Goal: Navigation & Orientation: Find specific page/section

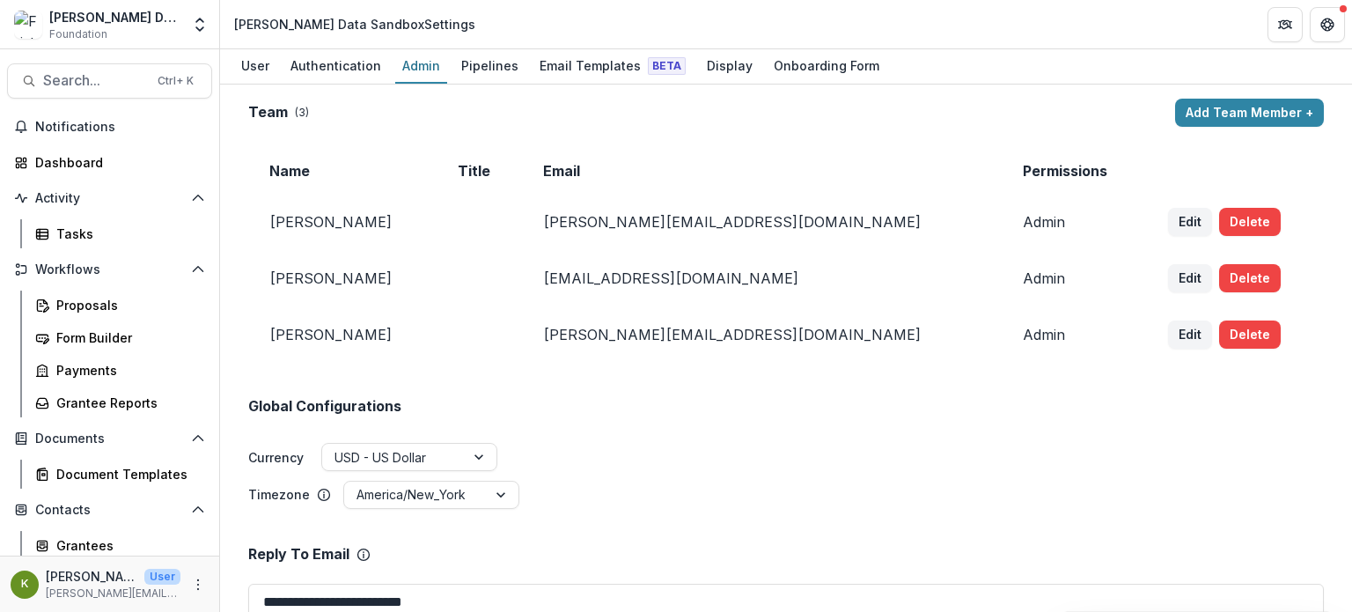
click at [182, 28] on div "Frist Data Sandbox Foundation Aggregate Analysis Foundations The Frist Foundati…" at bounding box center [109, 24] width 205 height 35
click at [198, 28] on polyline "Open entity switcher" at bounding box center [199, 29] width 7 height 4
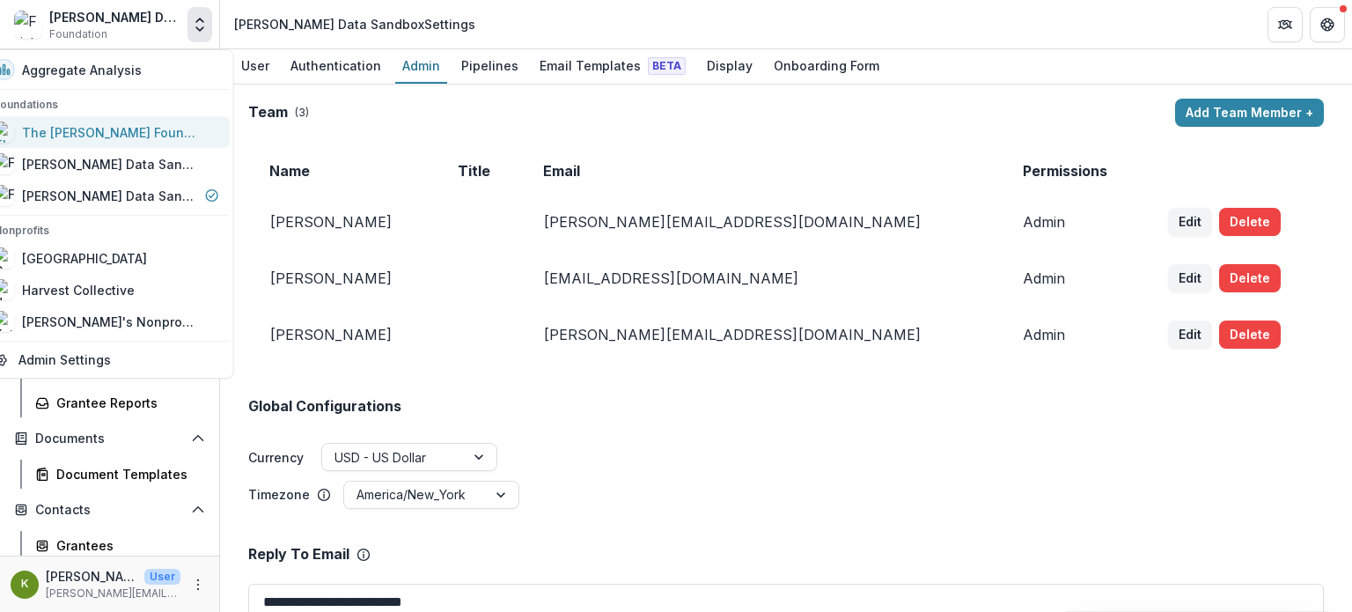
click at [137, 128] on div "The [PERSON_NAME] Foundation Workflow Sandbox" at bounding box center [110, 132] width 176 height 18
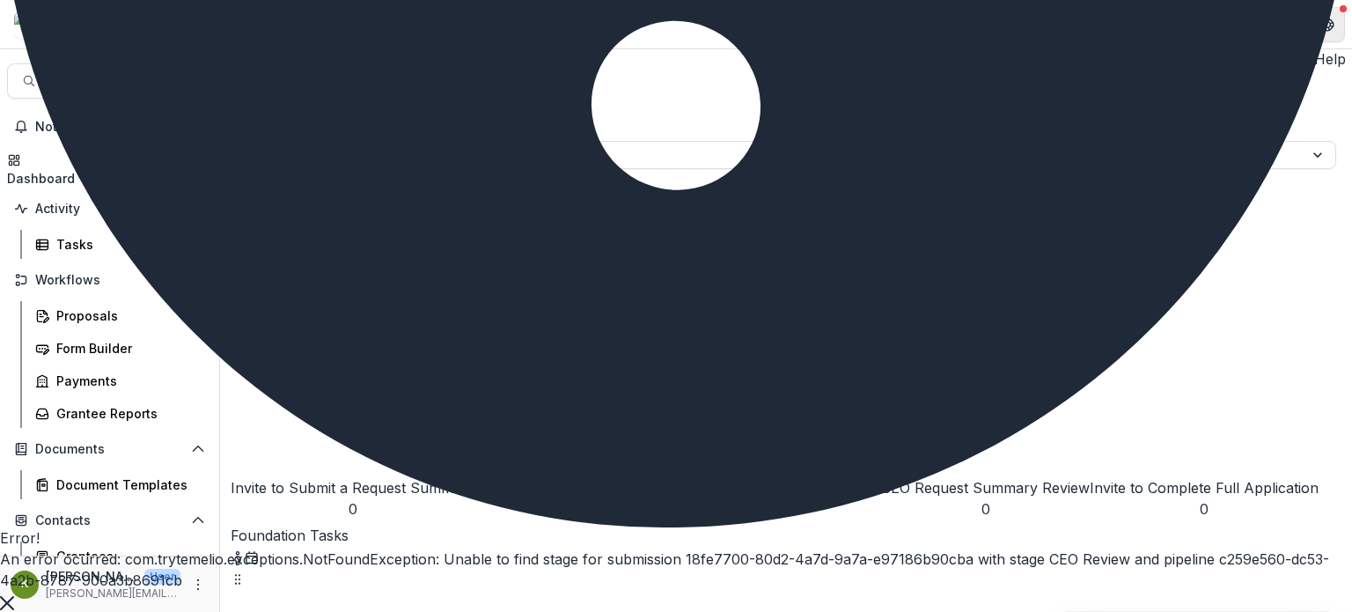
click at [1327, 26] on icon "Get Help" at bounding box center [1328, 25] width 14 height 14
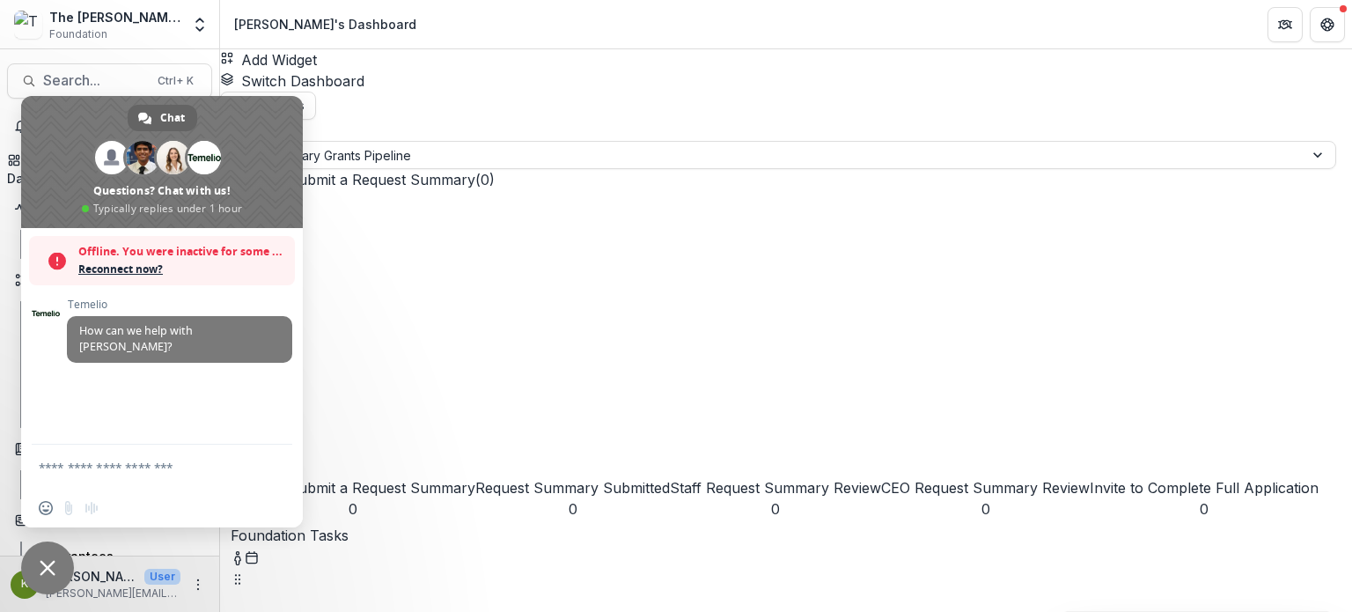
click at [409, 37] on header "[PERSON_NAME]'s Dashboard" at bounding box center [786, 24] width 1132 height 48
click at [44, 562] on span "Close chat" at bounding box center [48, 568] width 16 height 16
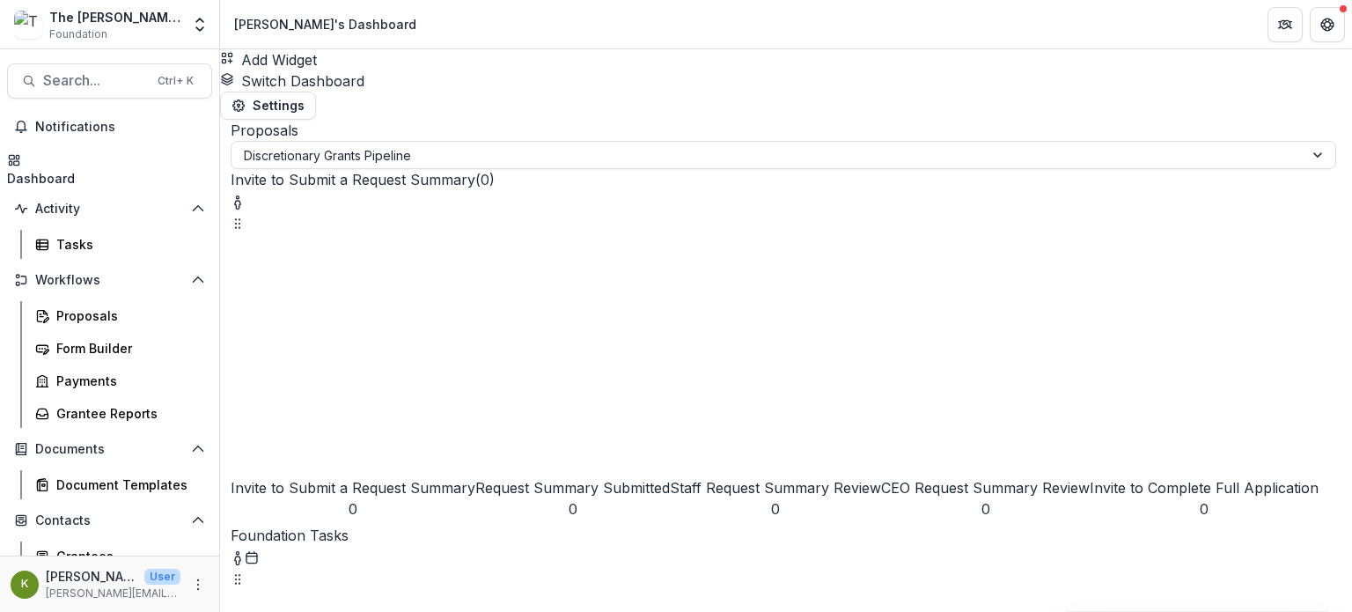
click at [75, 169] on div "Dashboard" at bounding box center [41, 178] width 68 height 18
click at [109, 306] on div "Proposals" at bounding box center [127, 315] width 142 height 18
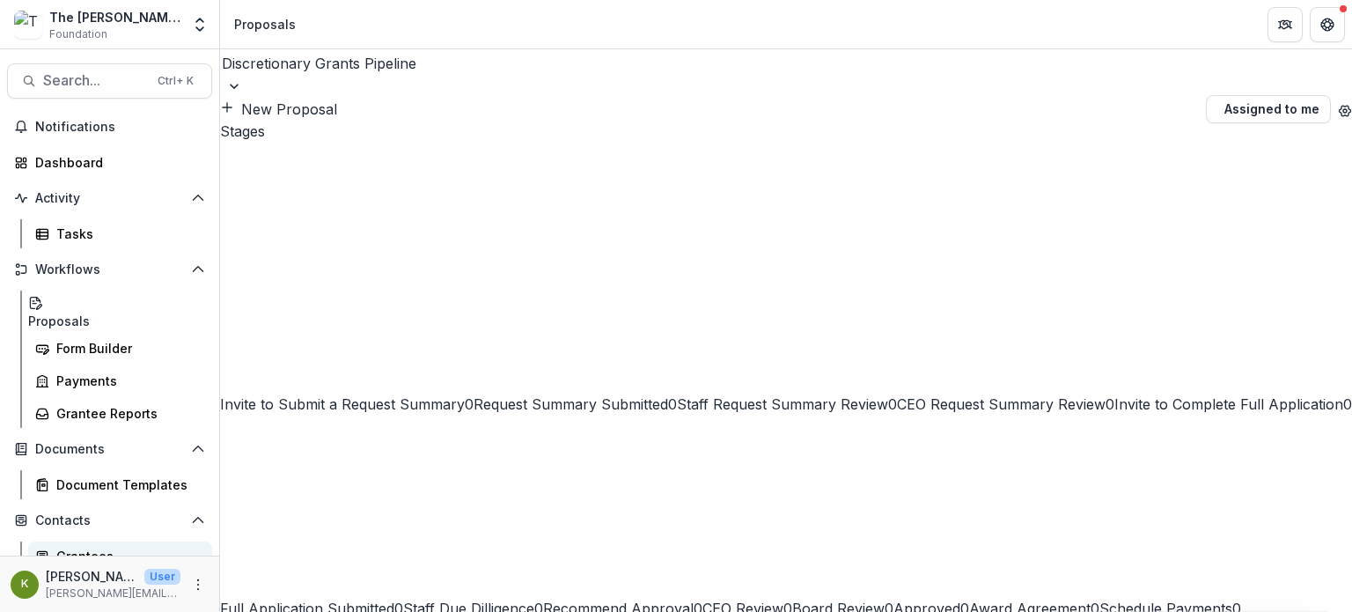
click at [94, 547] on div "Grantees" at bounding box center [127, 556] width 142 height 18
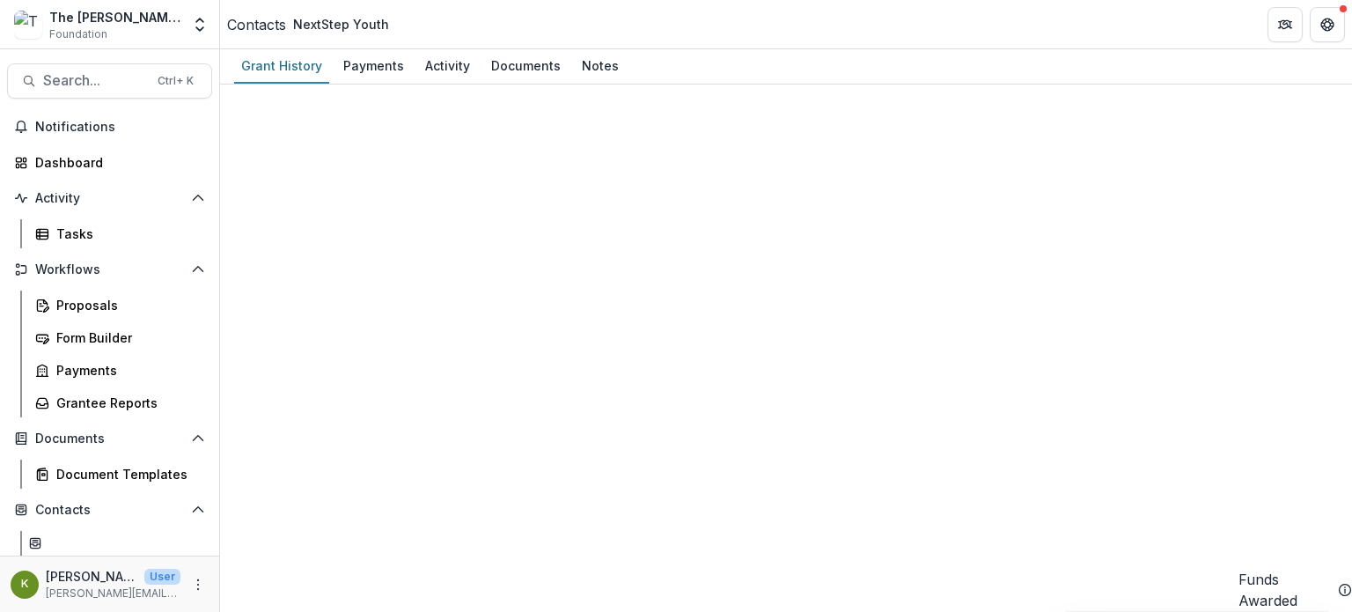
click at [162, 586] on p "[PERSON_NAME][EMAIL_ADDRESS][DOMAIN_NAME]" at bounding box center [113, 594] width 135 height 16
click at [191, 586] on icon "More" at bounding box center [198, 585] width 14 height 14
click at [264, 570] on button "Logout" at bounding box center [310, 576] width 188 height 29
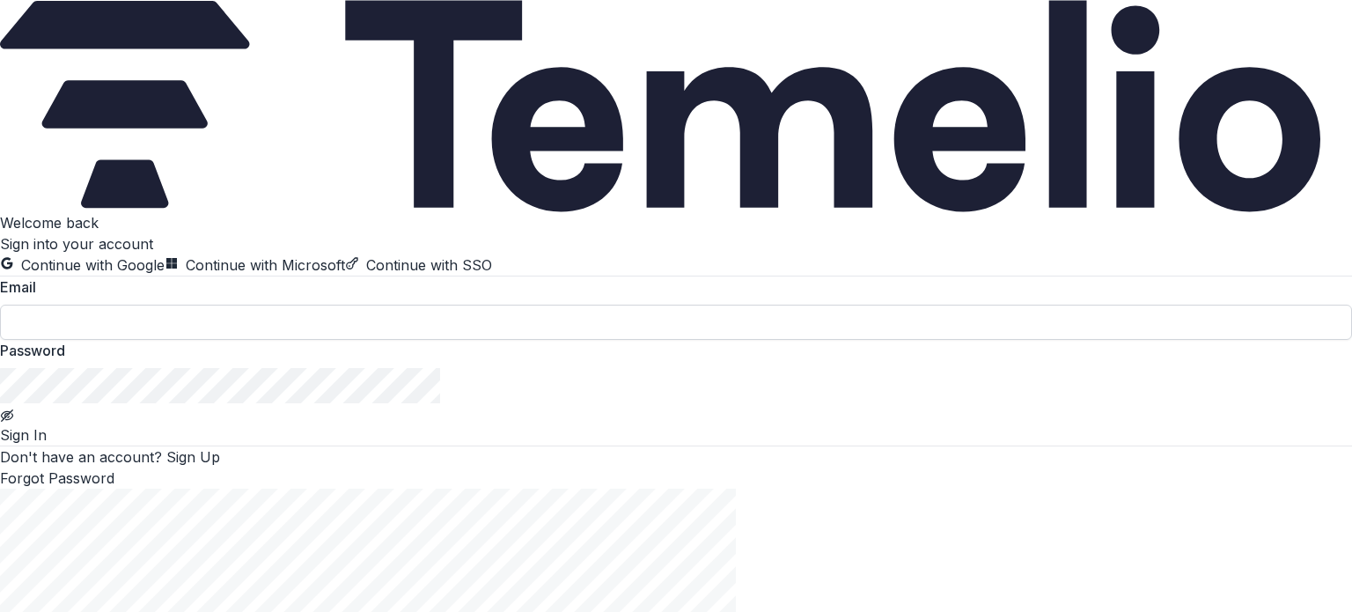
click at [153, 340] on input at bounding box center [676, 322] width 1352 height 35
type input "**********"
click at [47, 446] on button "Sign In" at bounding box center [23, 434] width 47 height 21
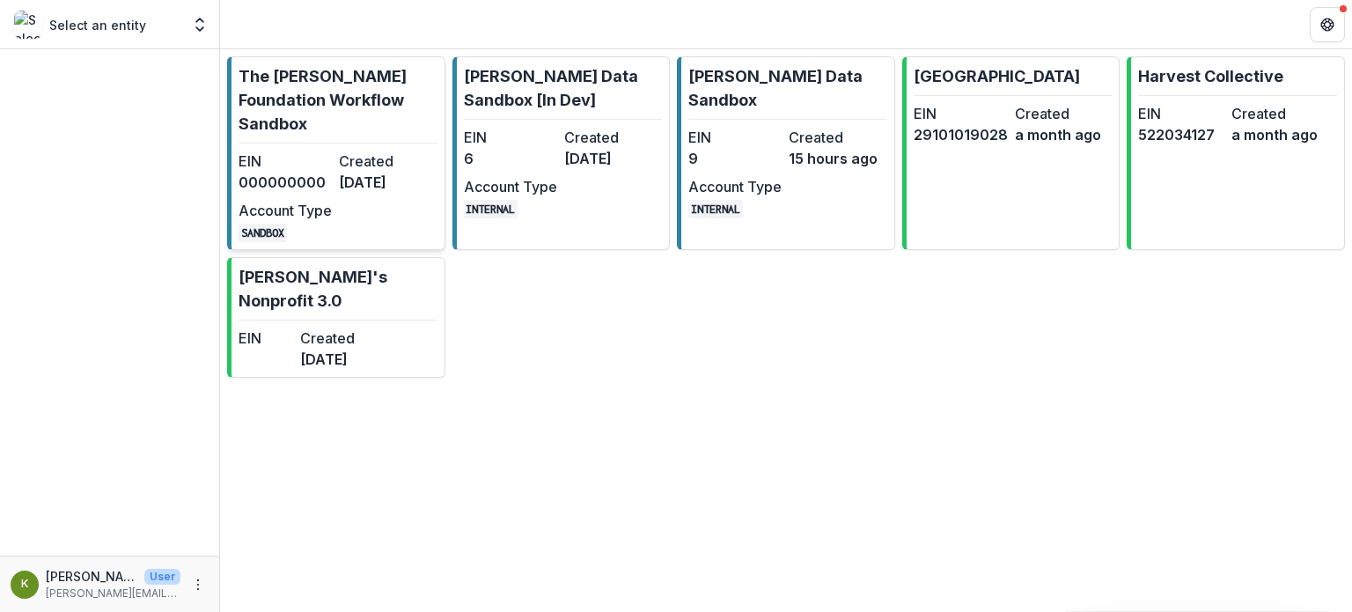
click at [366, 94] on p "The Frist Foundation Workflow Sandbox" at bounding box center [338, 99] width 199 height 71
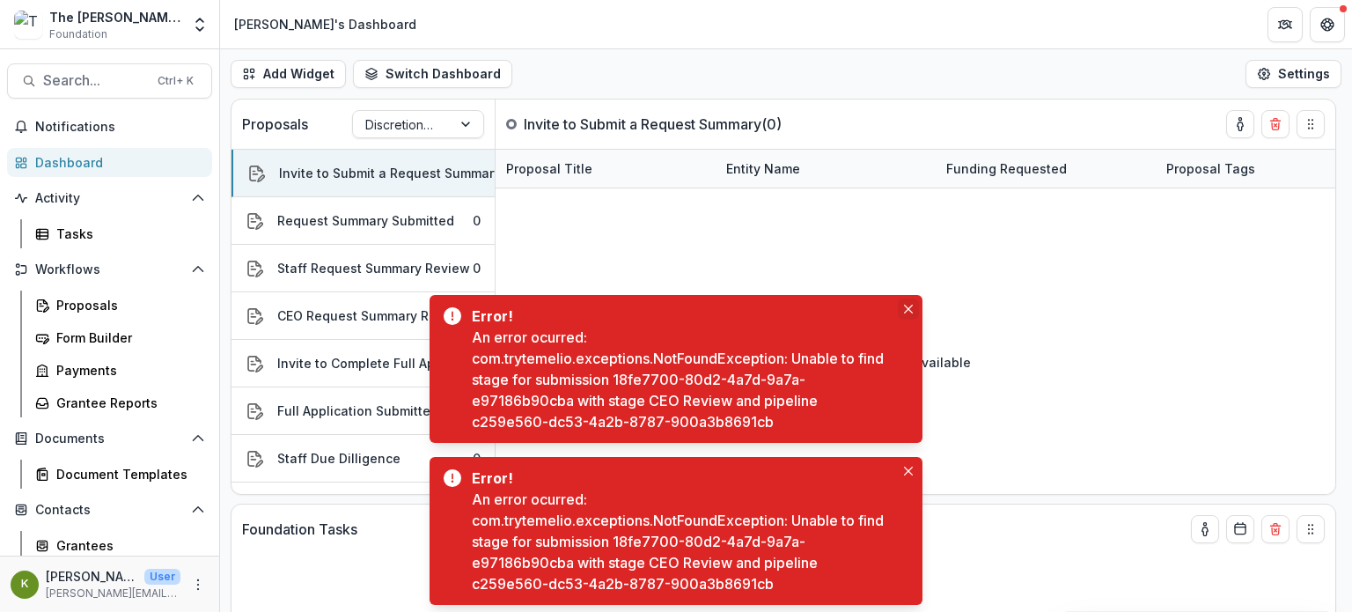
click at [908, 307] on icon "Close" at bounding box center [908, 309] width 9 height 9
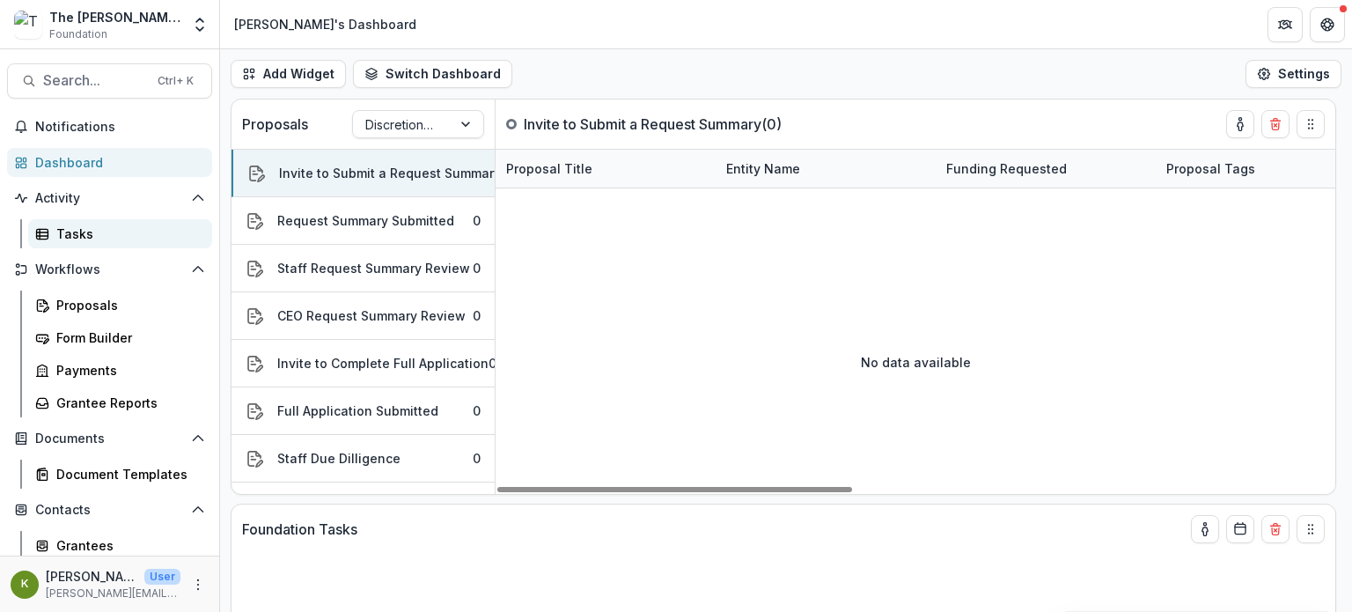
click at [99, 222] on link "Tasks" at bounding box center [120, 233] width 184 height 29
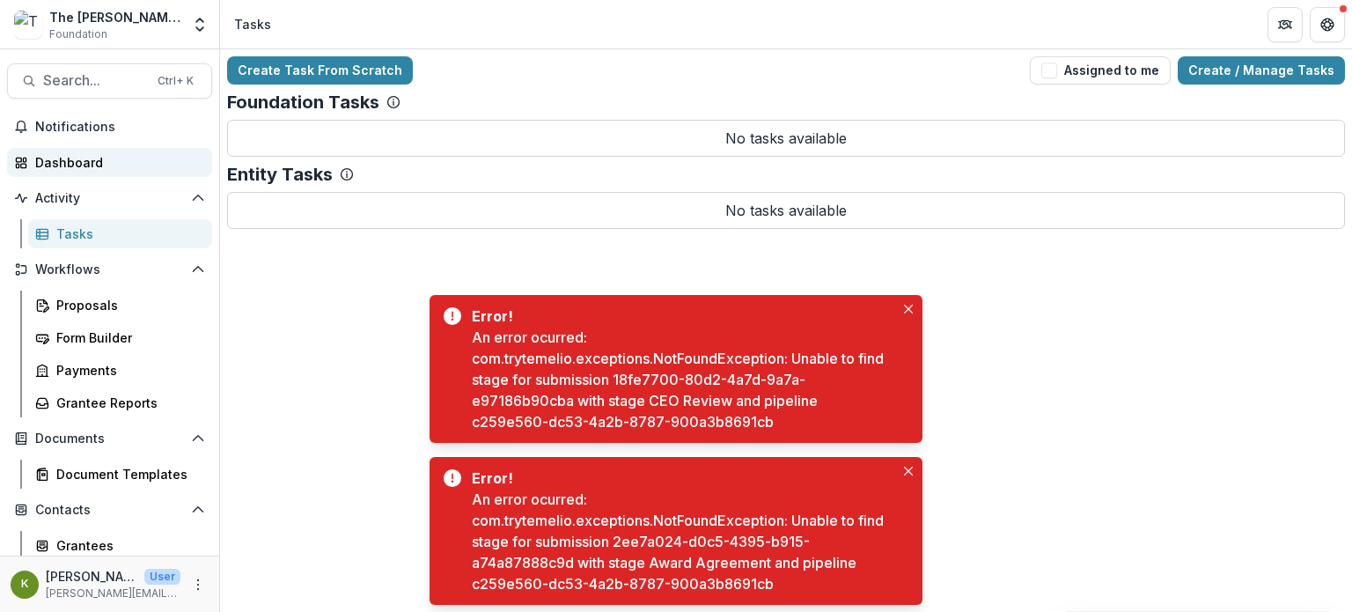
click at [85, 167] on div "Dashboard" at bounding box center [116, 162] width 163 height 18
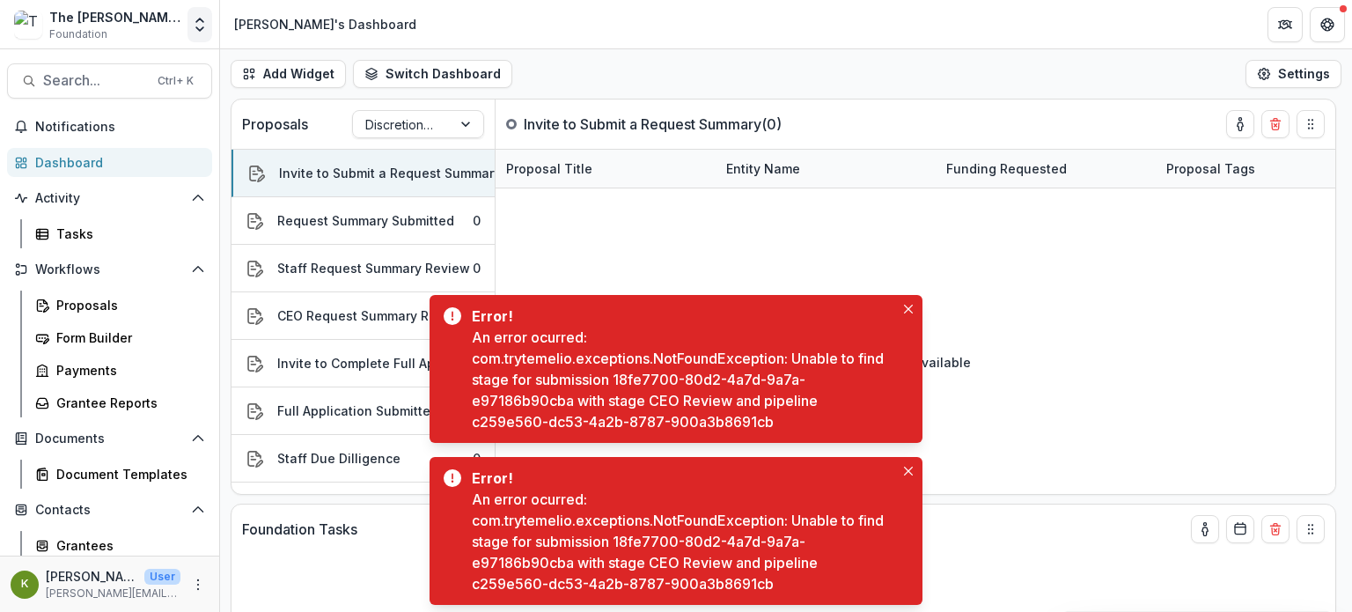
click at [189, 31] on button "Open entity switcher" at bounding box center [200, 24] width 25 height 35
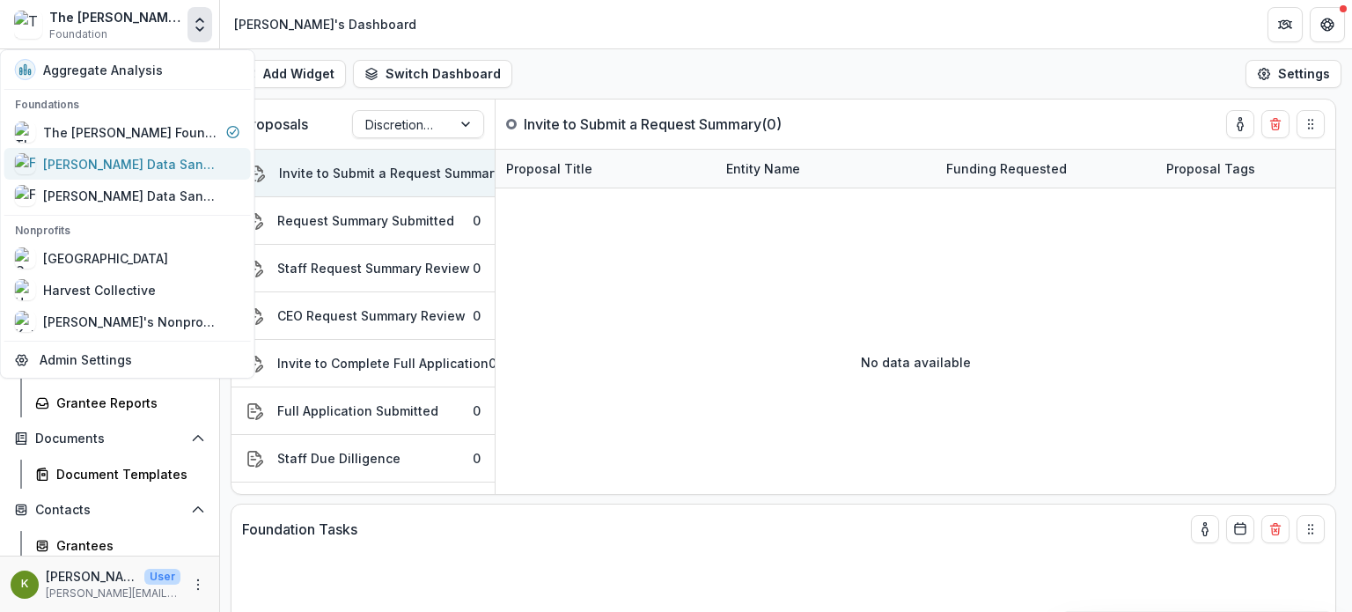
click at [139, 168] on div "[PERSON_NAME] Data Sandbox [In Dev]" at bounding box center [131, 164] width 176 height 18
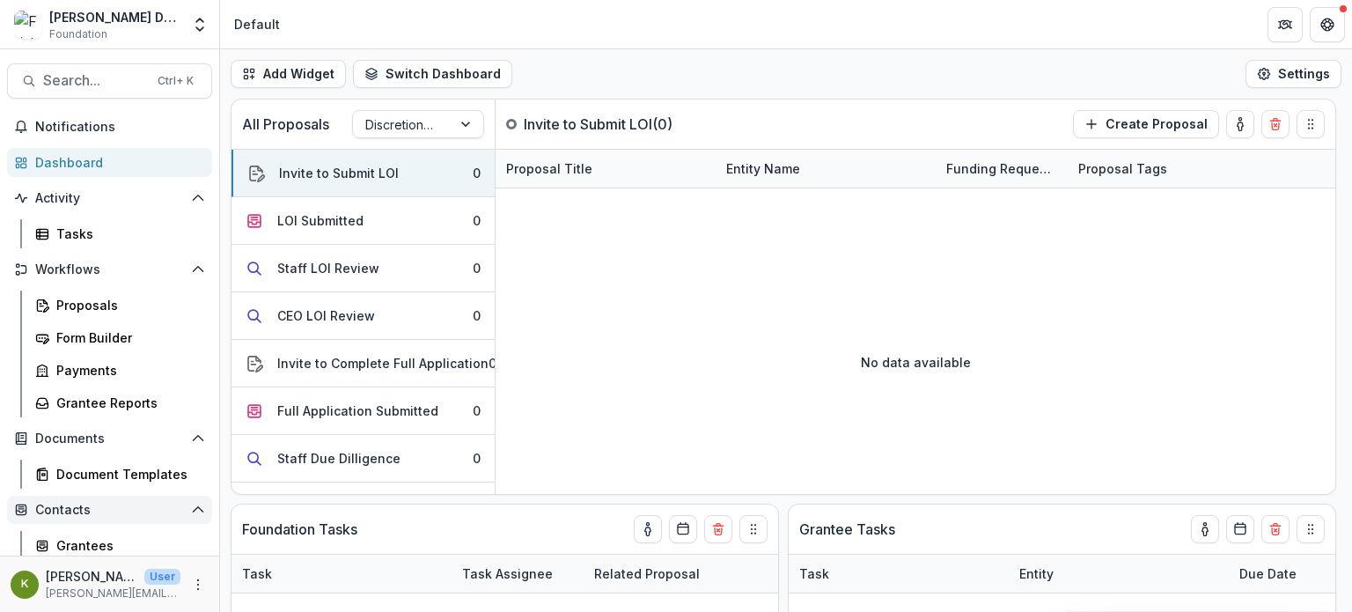
scroll to position [140, 0]
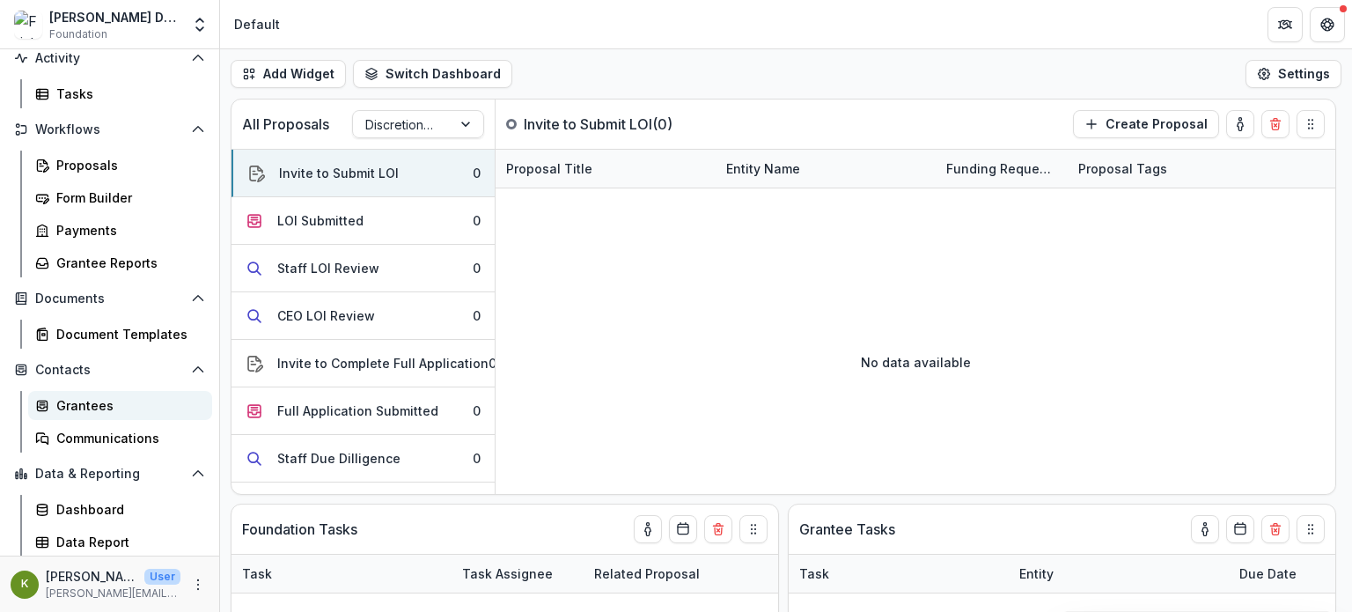
click at [88, 407] on div "Grantees" at bounding box center [127, 405] width 142 height 18
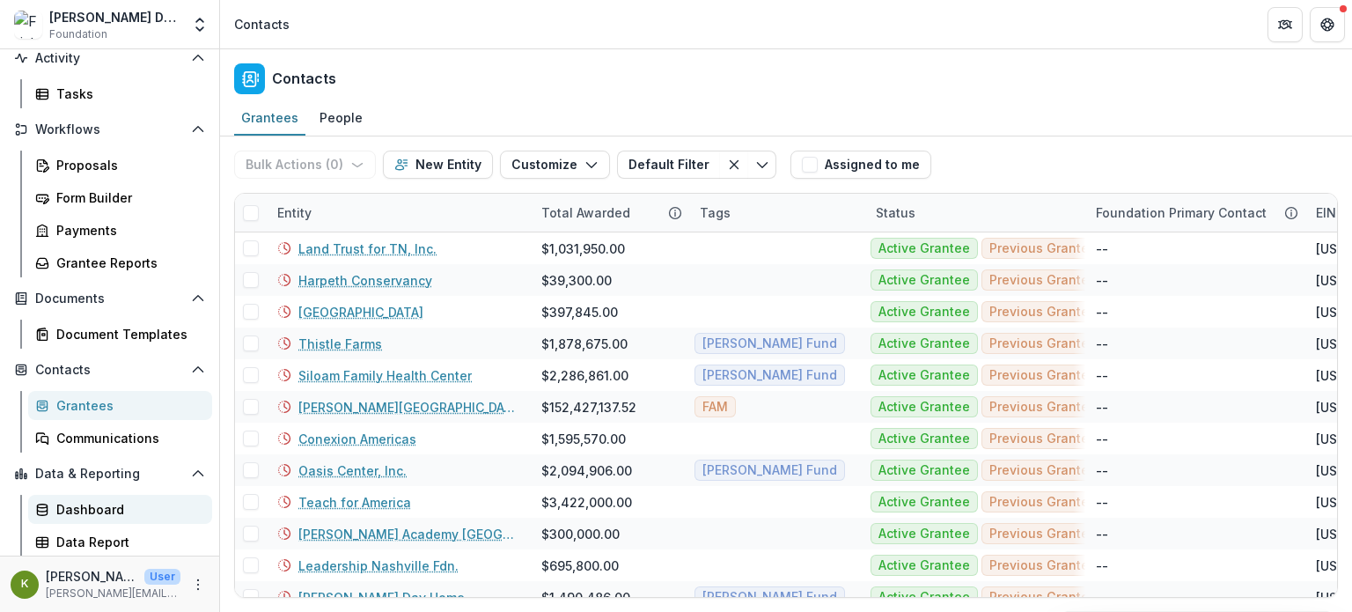
click at [100, 516] on div "Dashboard" at bounding box center [127, 509] width 142 height 18
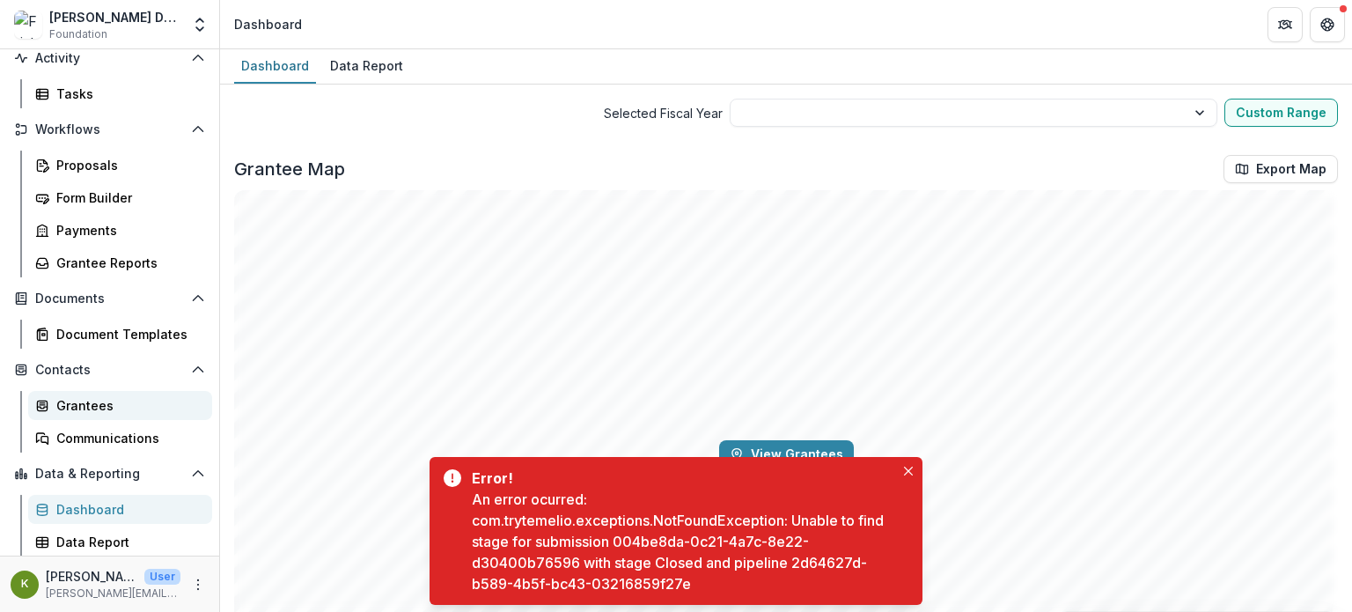
click at [85, 401] on div "Grantees" at bounding box center [127, 405] width 142 height 18
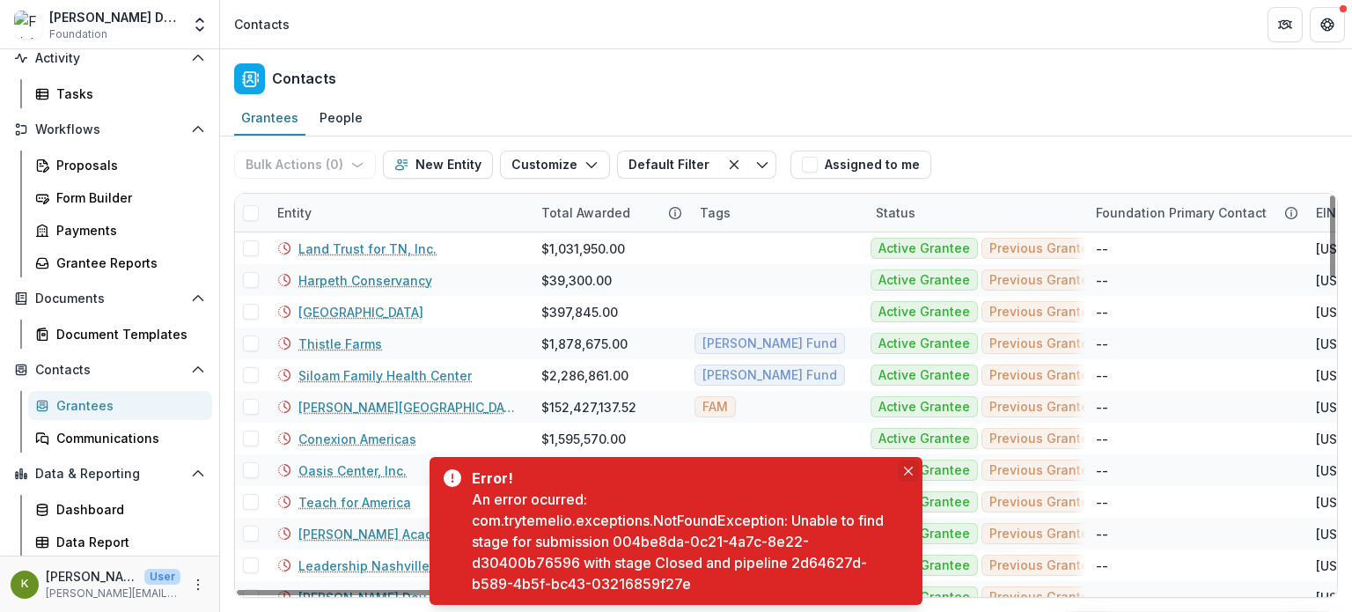
click at [904, 472] on icon "Close" at bounding box center [908, 471] width 9 height 9
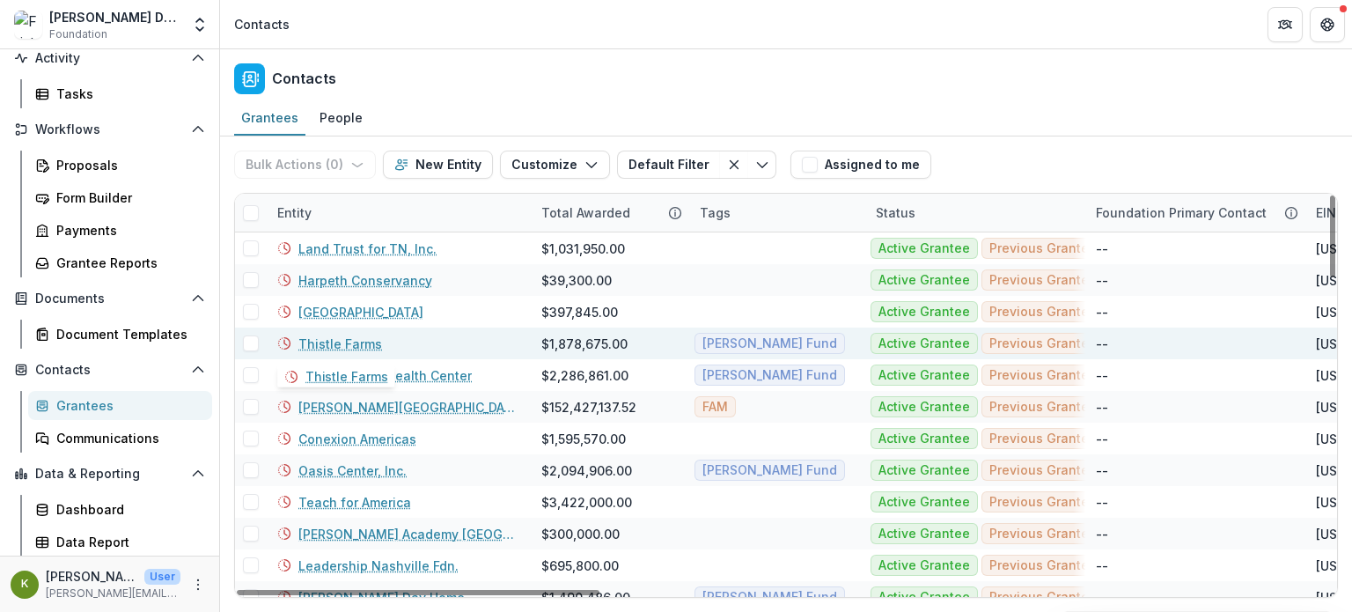
click at [350, 341] on link "Thistle Farms" at bounding box center [340, 344] width 84 height 18
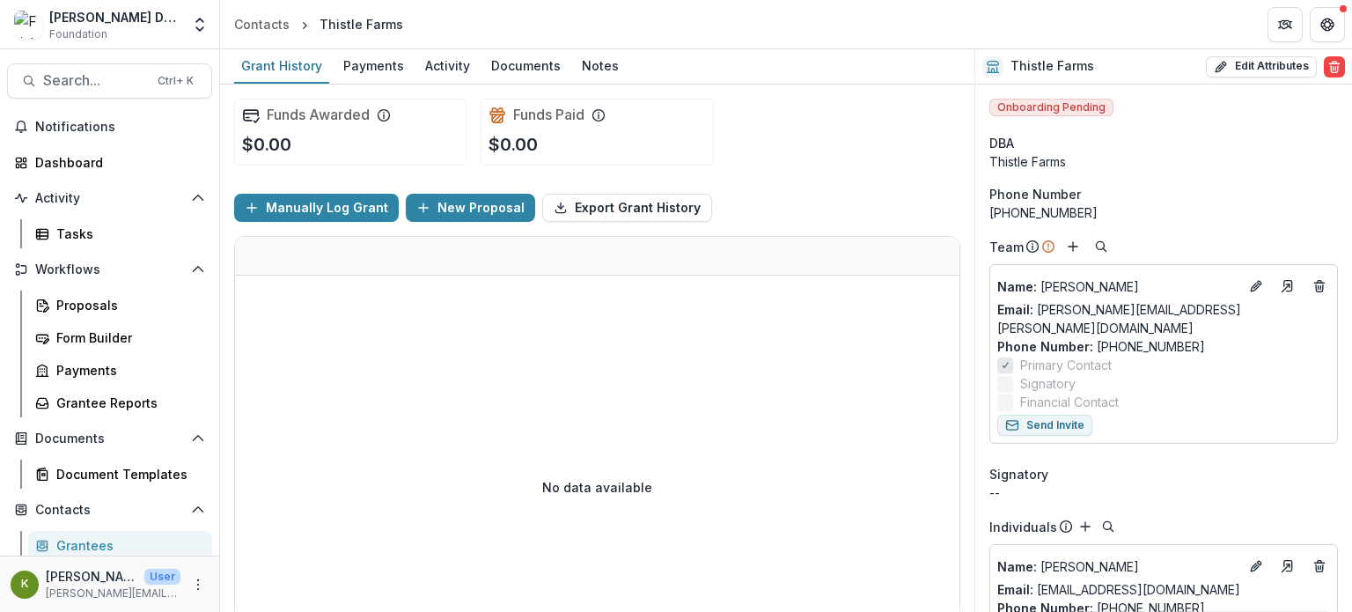
click at [126, 24] on div "[PERSON_NAME] Data Sandbox [In Dev]" at bounding box center [114, 17] width 131 height 18
click at [193, 26] on icon "Open entity switcher" at bounding box center [200, 25] width 18 height 18
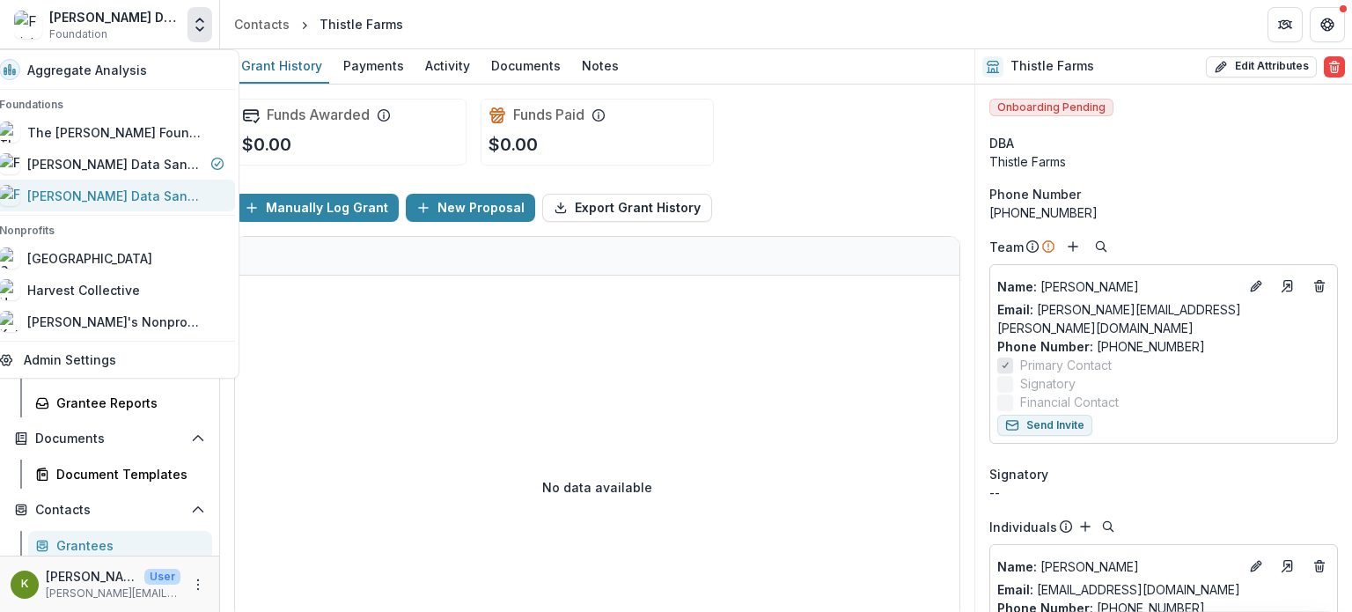
click at [126, 196] on div "[PERSON_NAME] Data Sandbox" at bounding box center [115, 196] width 176 height 18
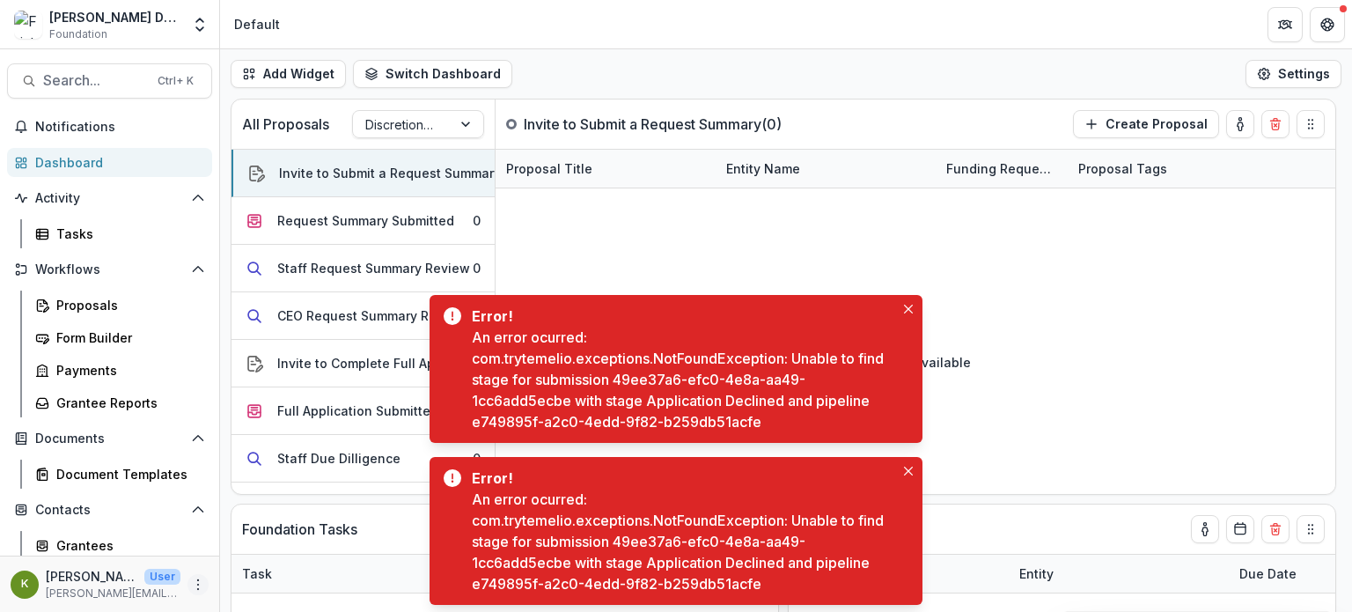
click at [191, 582] on icon "More" at bounding box center [198, 585] width 14 height 14
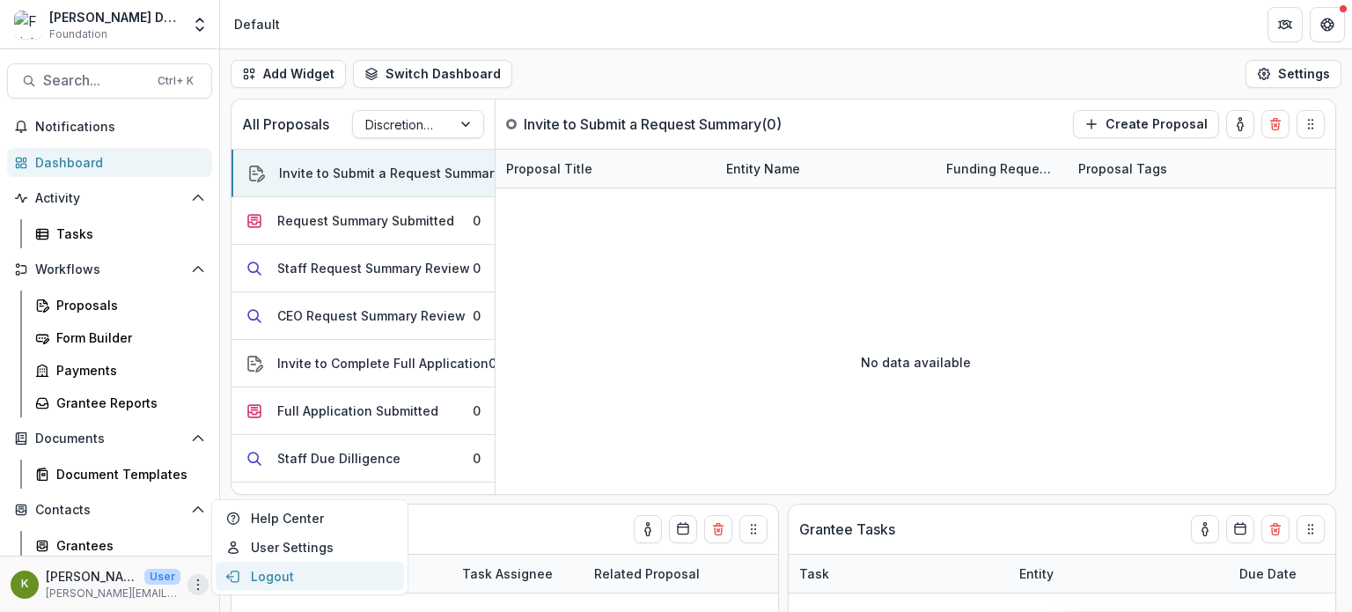
click at [256, 568] on button "Logout" at bounding box center [310, 576] width 188 height 29
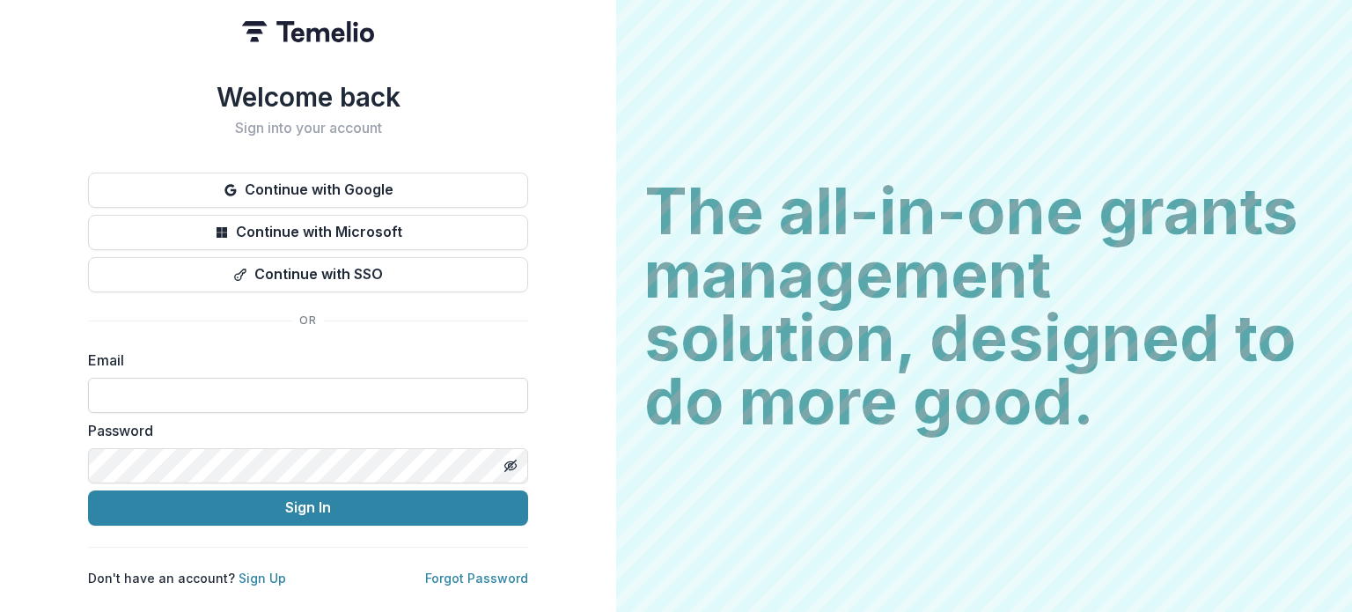
click at [138, 384] on input at bounding box center [308, 395] width 440 height 35
type input "**********"
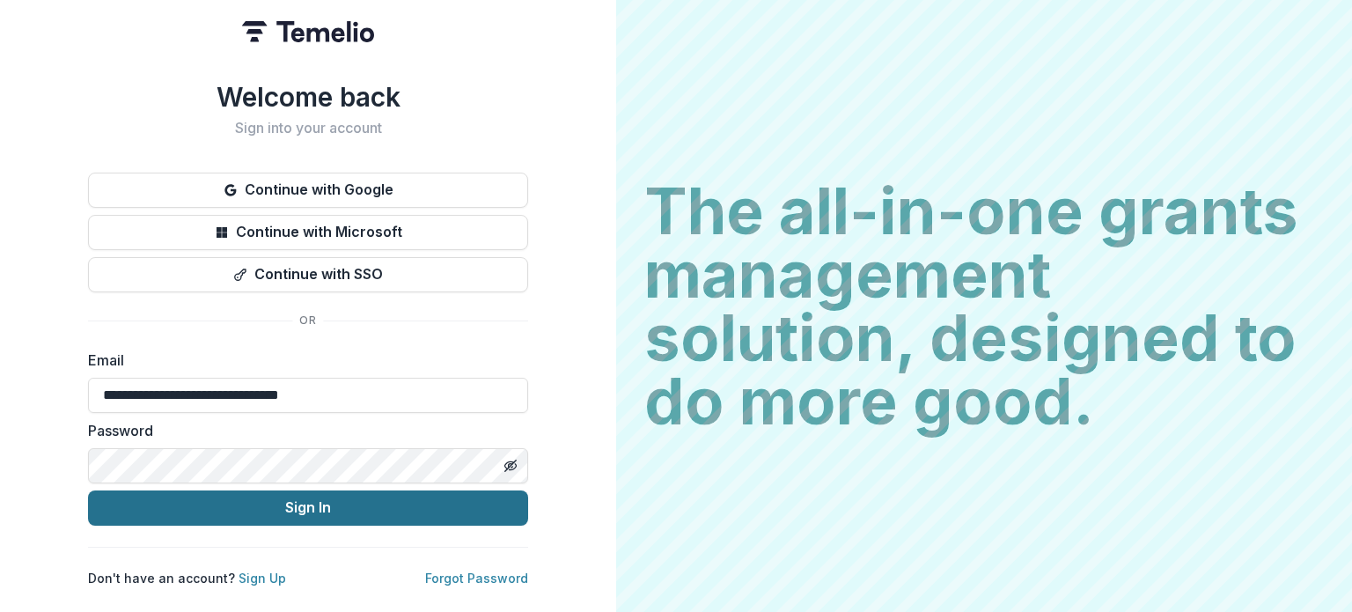
click at [258, 499] on button "Sign In" at bounding box center [308, 507] width 440 height 35
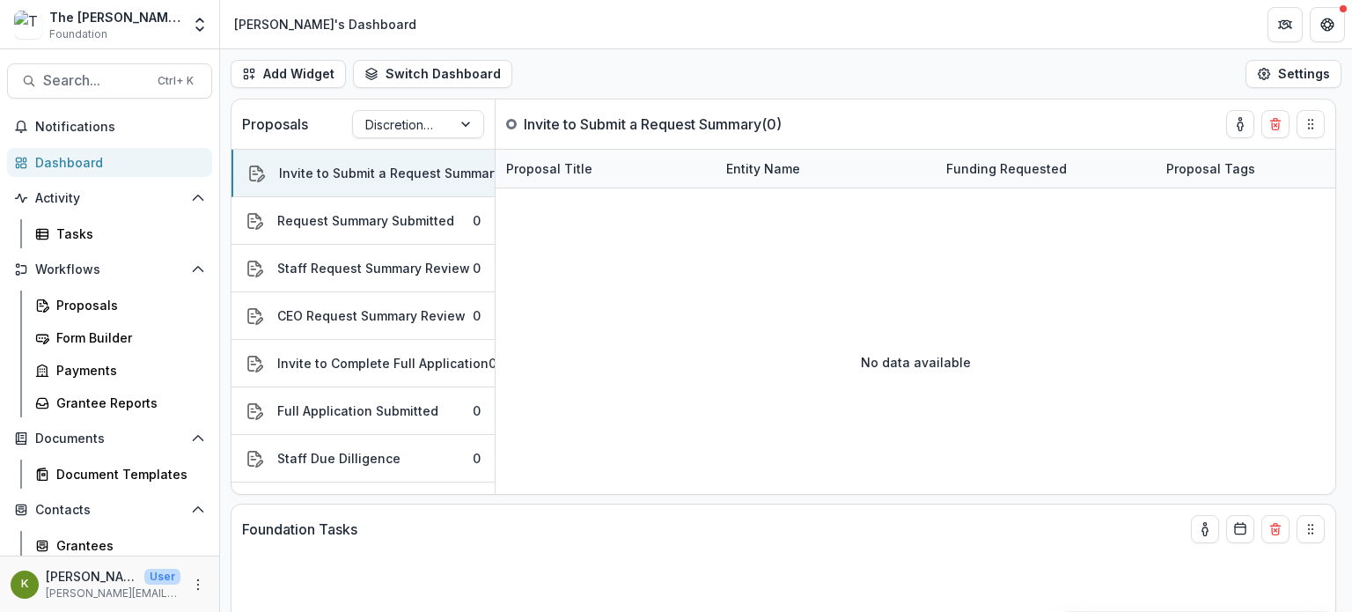
click at [166, 23] on div "The [PERSON_NAME] Foundation Workflow Sandbox" at bounding box center [114, 17] width 131 height 18
click at [194, 24] on icon "Open entity switcher" at bounding box center [200, 25] width 18 height 18
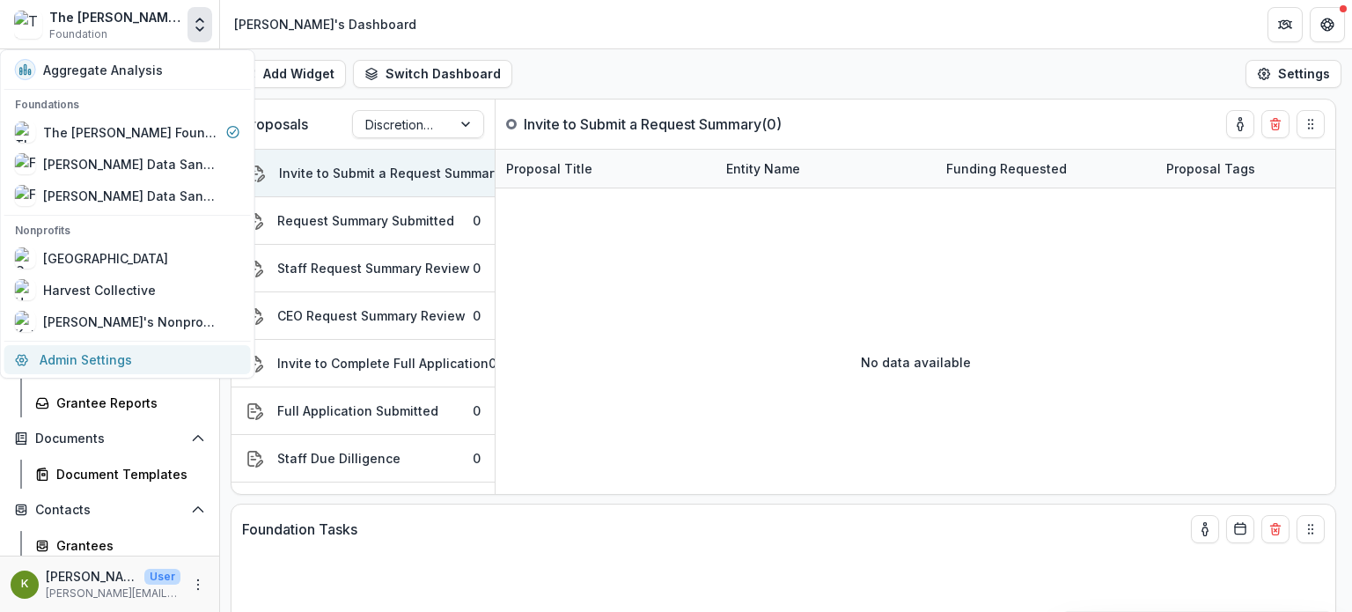
click at [95, 355] on link "Admin Settings" at bounding box center [127, 359] width 247 height 29
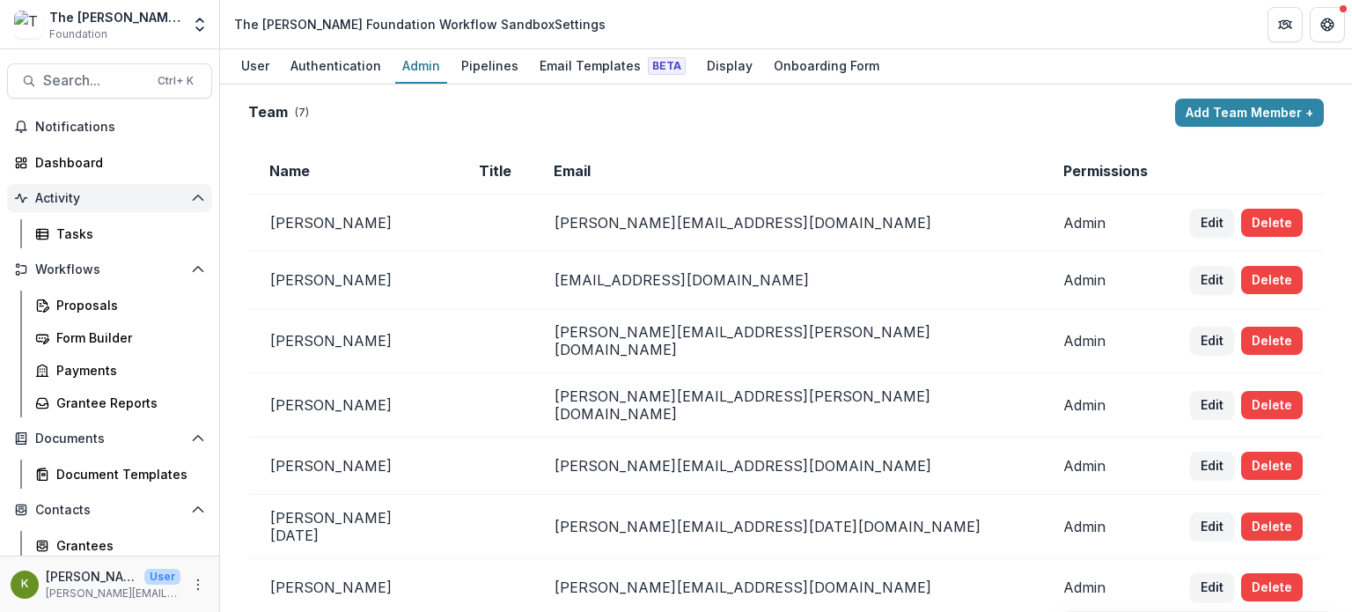
click at [57, 197] on span "Activity" at bounding box center [109, 198] width 149 height 15
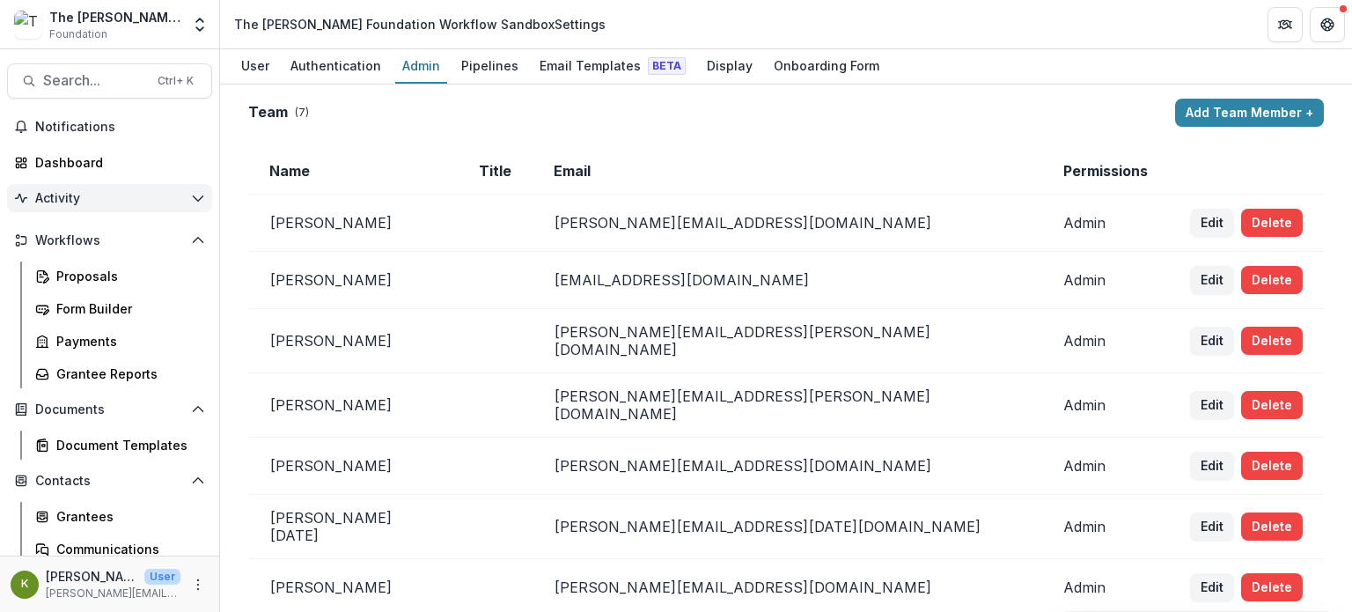
click at [57, 197] on span "Activity" at bounding box center [109, 198] width 149 height 15
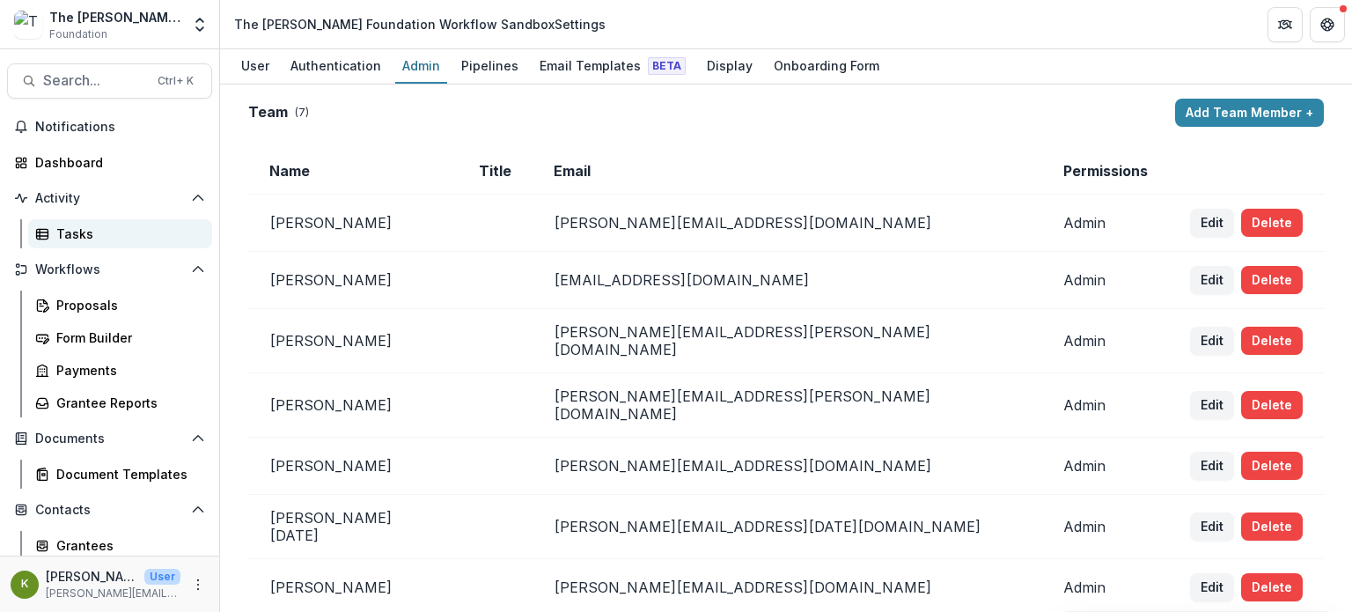
click at [75, 232] on div "Tasks" at bounding box center [127, 234] width 142 height 18
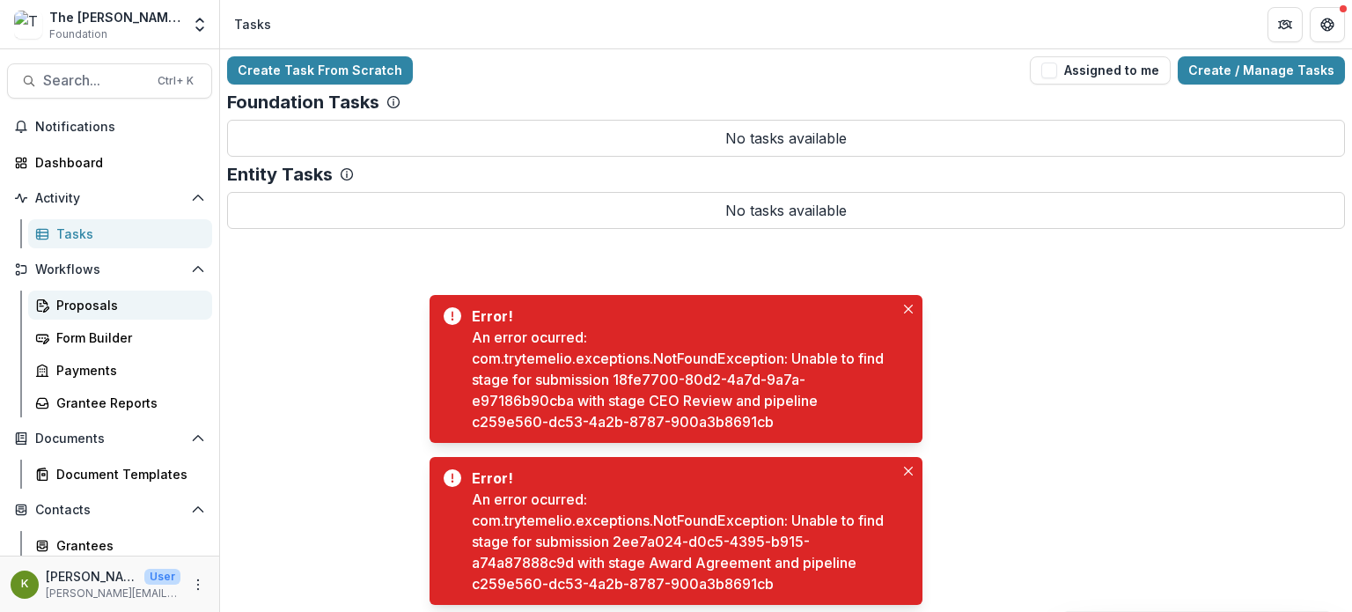
click at [92, 308] on div "Proposals" at bounding box center [127, 305] width 142 height 18
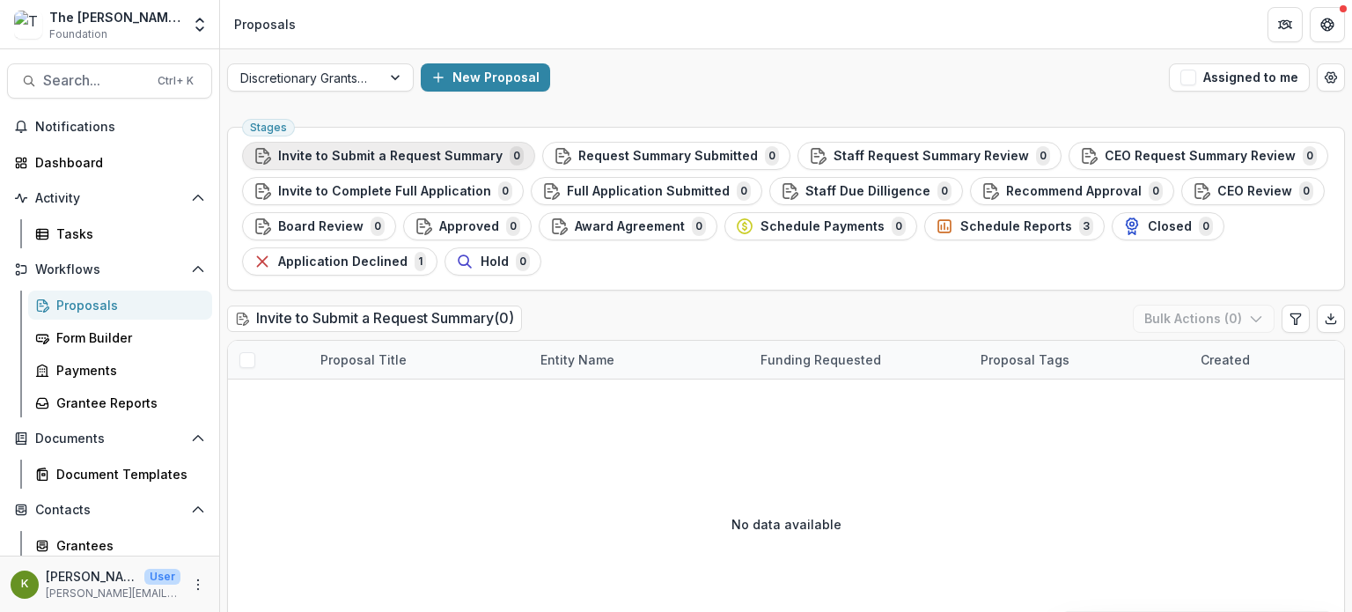
click at [474, 161] on span "Invite to Submit a Request Summary" at bounding box center [390, 156] width 225 height 15
click at [92, 331] on div "Form Builder" at bounding box center [127, 337] width 142 height 18
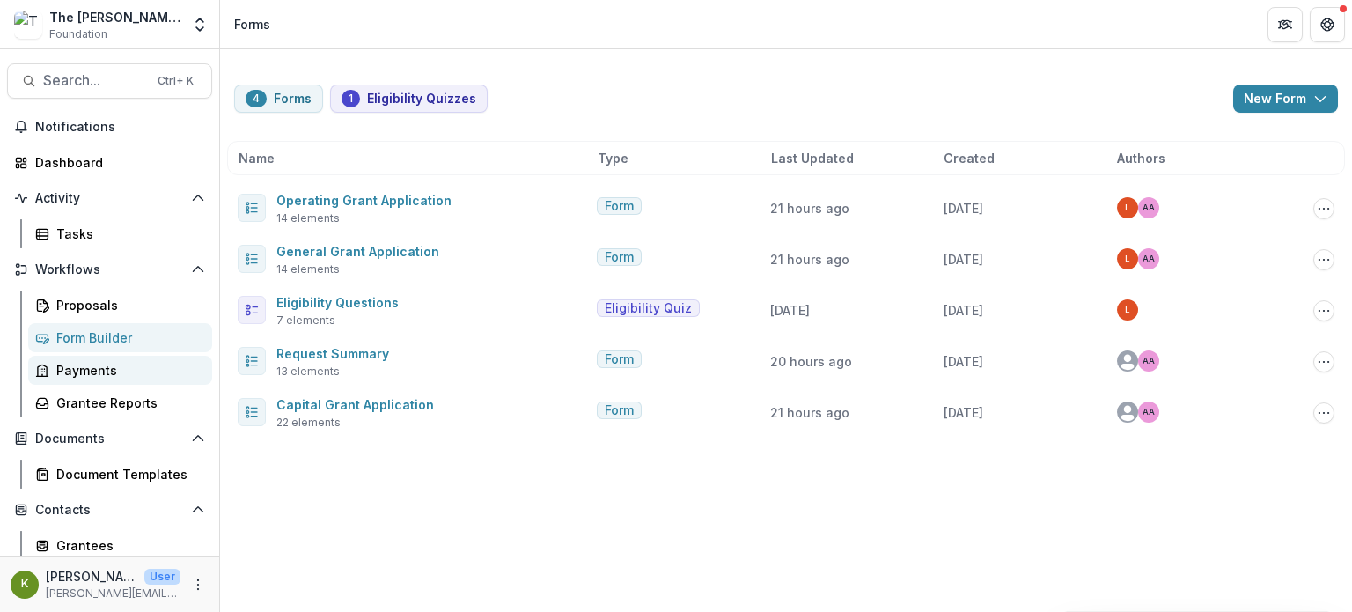
click at [96, 372] on div "Payments" at bounding box center [127, 370] width 142 height 18
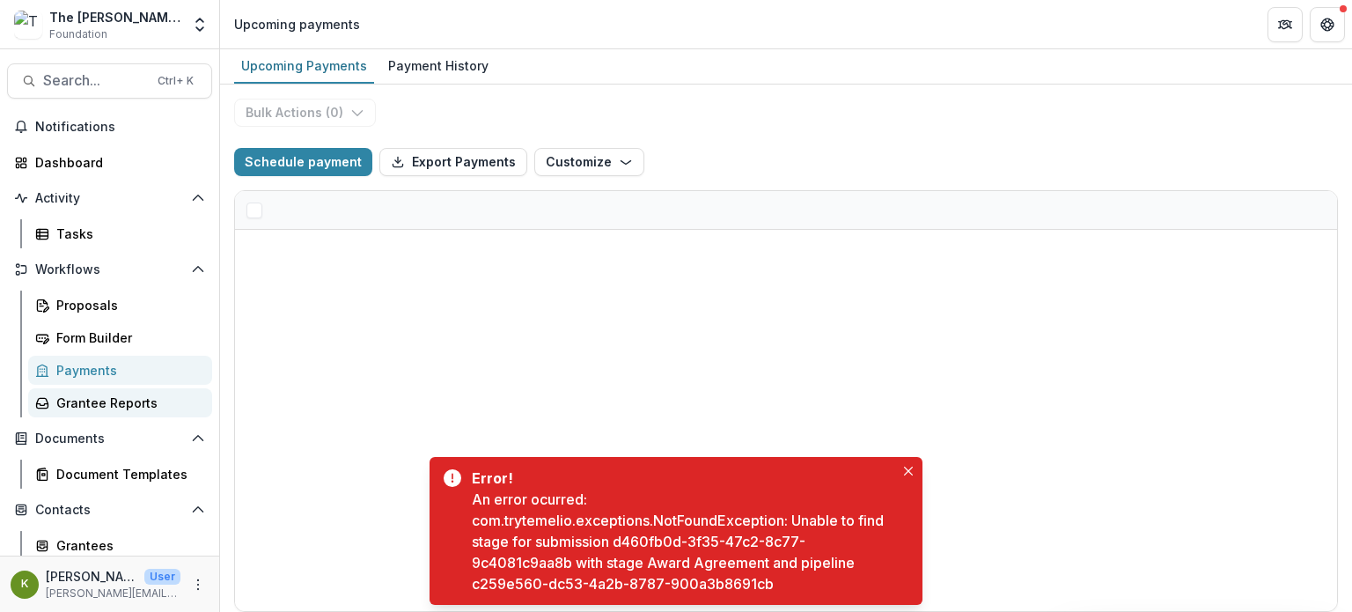
click at [110, 407] on div "Grantee Reports" at bounding box center [127, 403] width 142 height 18
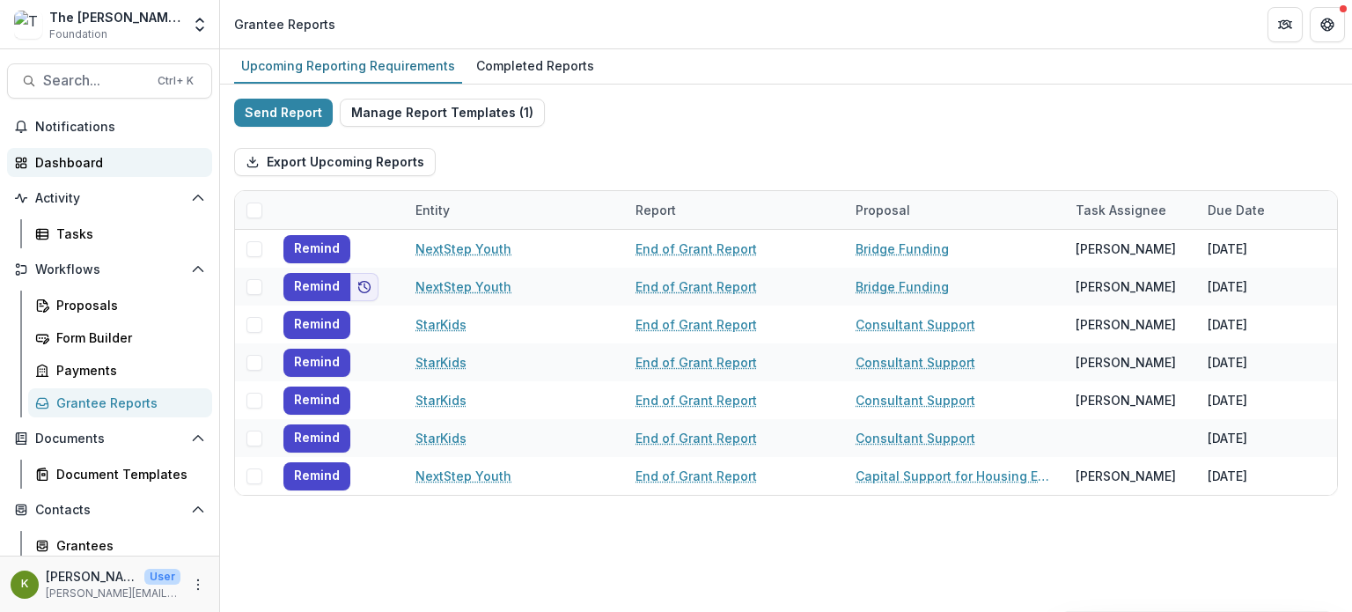
click at [92, 165] on div "Dashboard" at bounding box center [116, 162] width 163 height 18
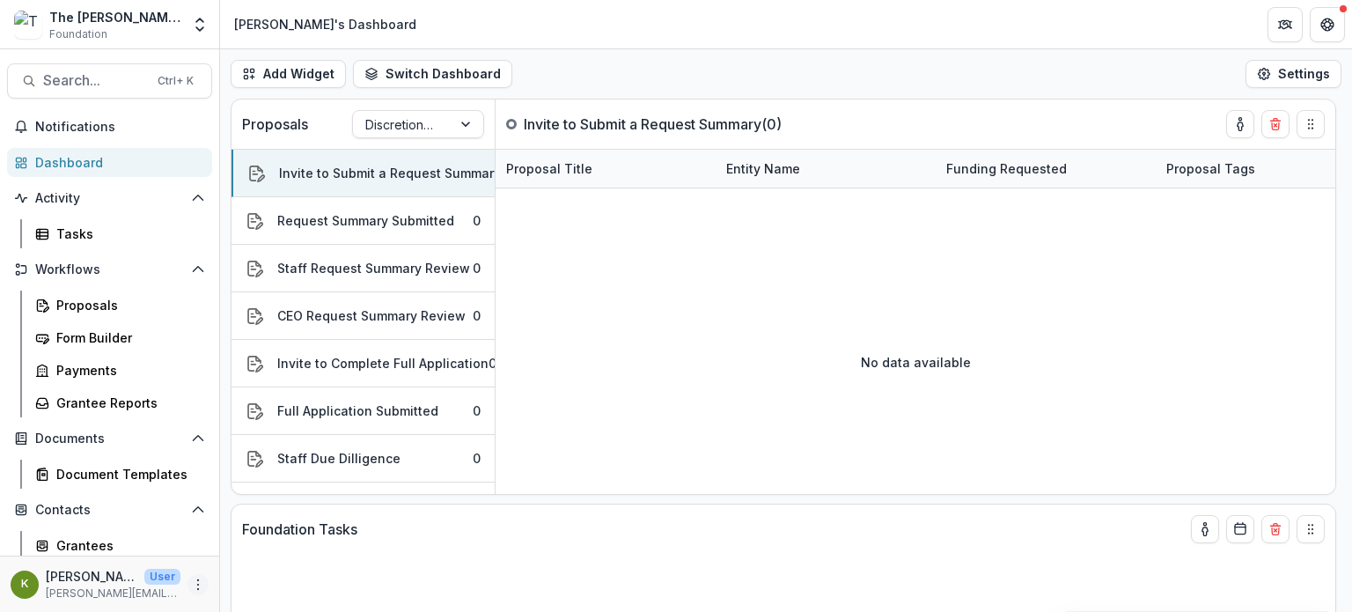
click at [191, 582] on icon "More" at bounding box center [198, 585] width 14 height 14
click at [195, 19] on icon "Open entity switcher" at bounding box center [200, 25] width 18 height 18
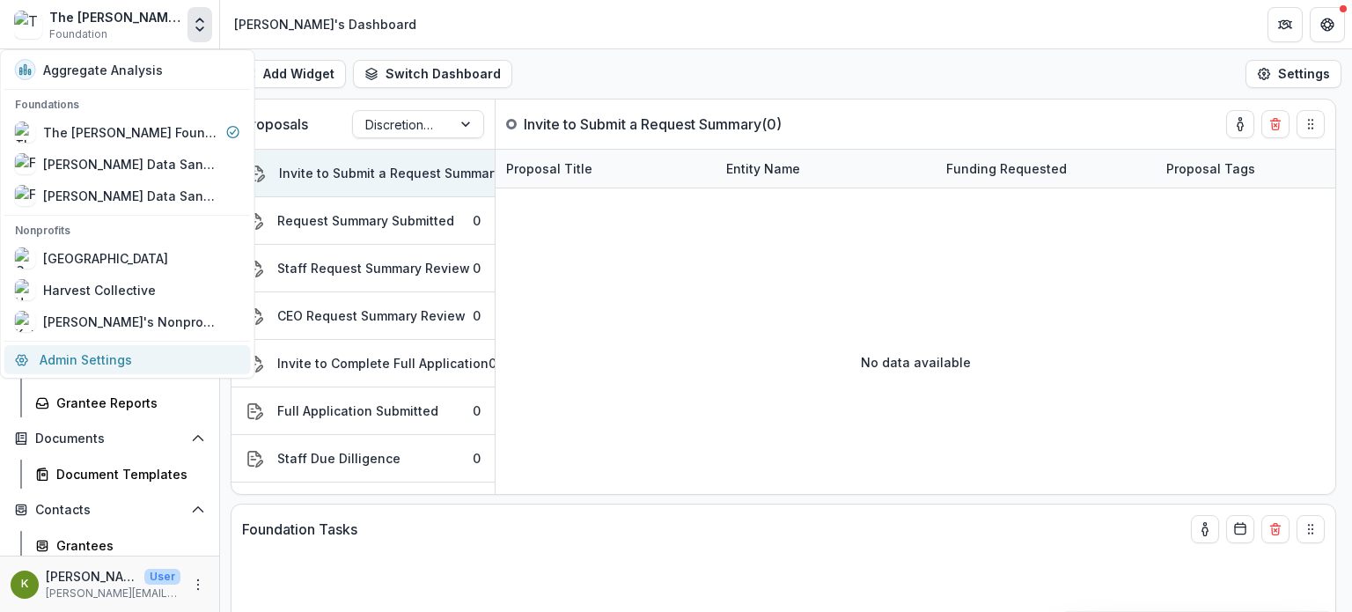
click at [116, 356] on link "Admin Settings" at bounding box center [127, 359] width 247 height 29
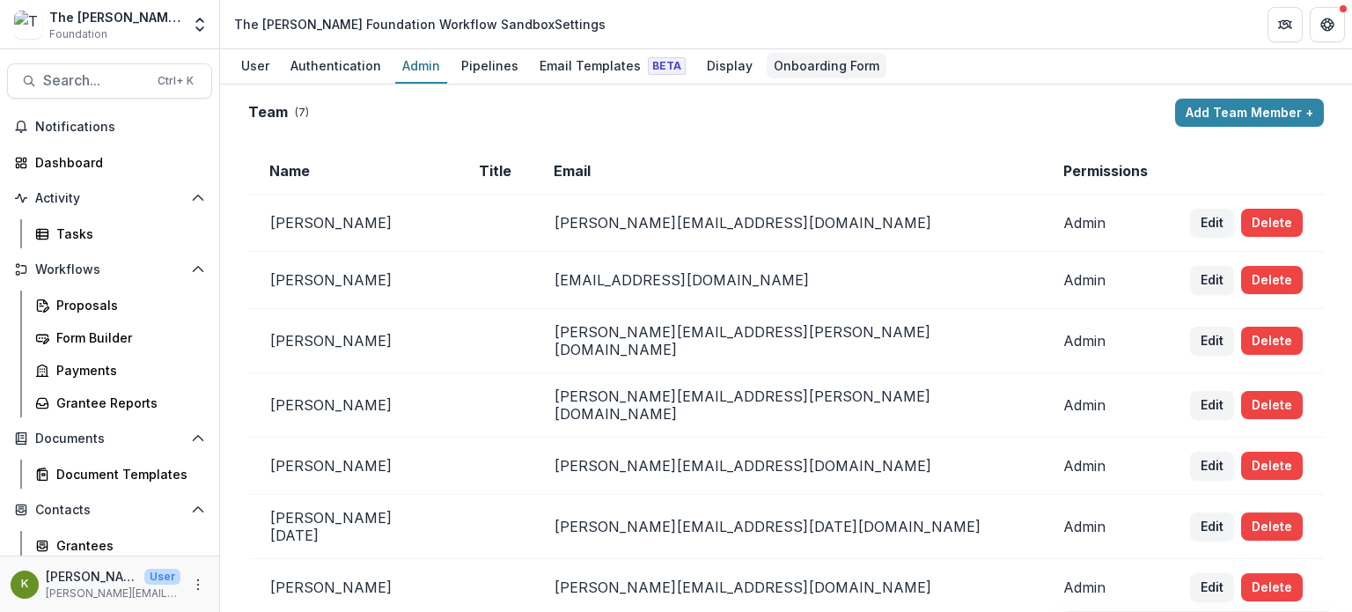
click at [780, 63] on div "Onboarding Form" at bounding box center [827, 66] width 120 height 26
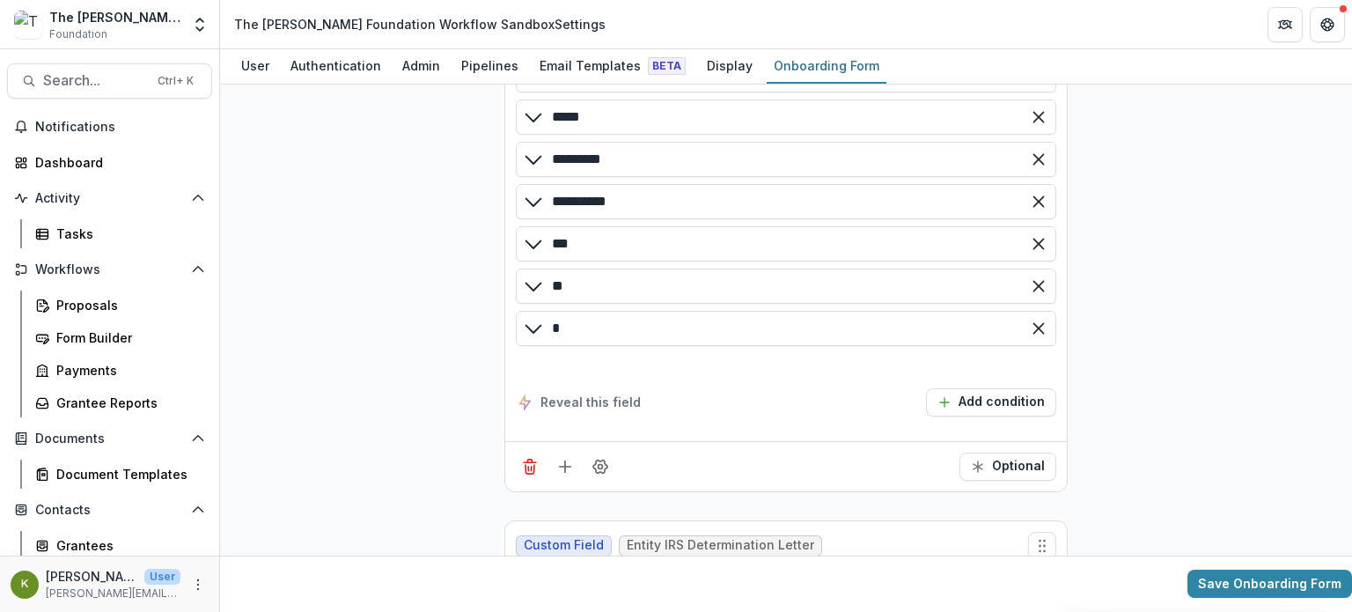
scroll to position [3518, 0]
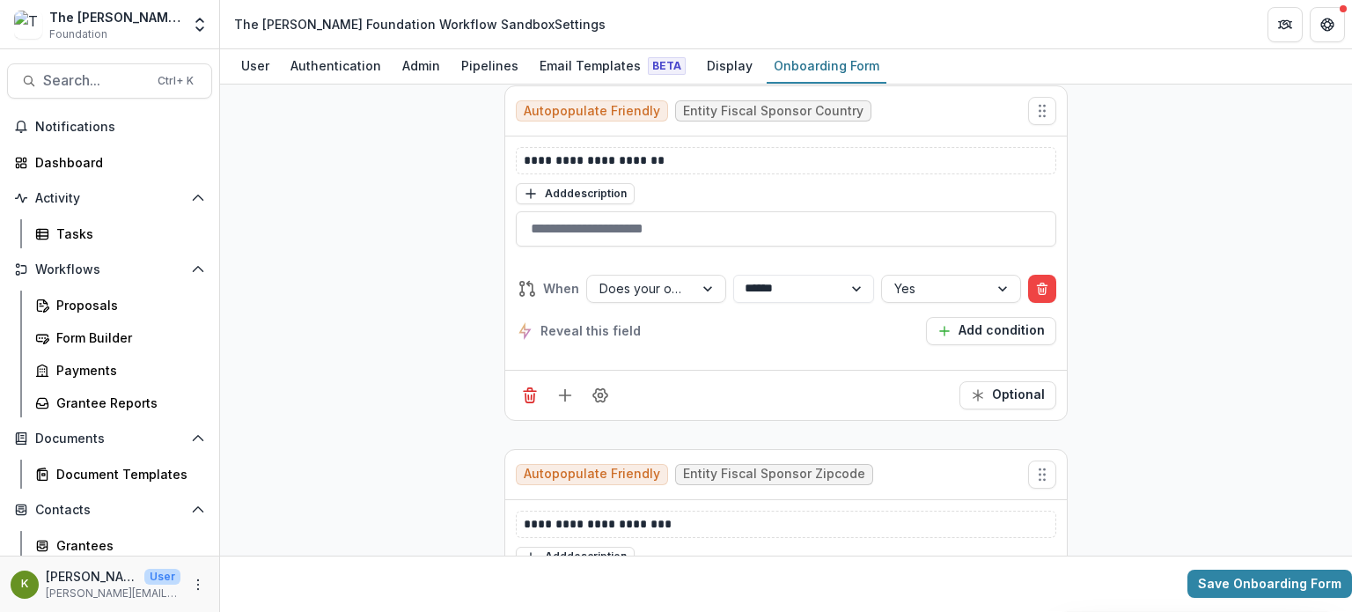
scroll to position [14920, 0]
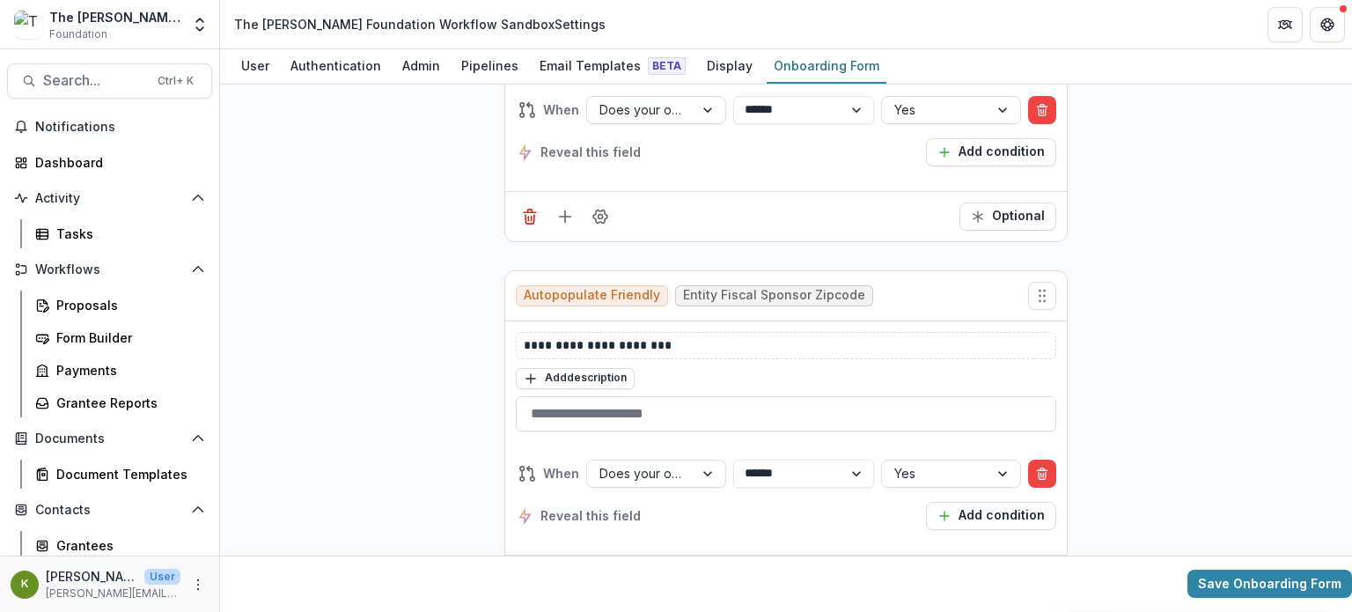
click at [85, 24] on div "The [PERSON_NAME] Foundation Workflow Sandbox" at bounding box center [114, 17] width 131 height 18
click at [194, 31] on icon "Open entity switcher" at bounding box center [200, 25] width 18 height 18
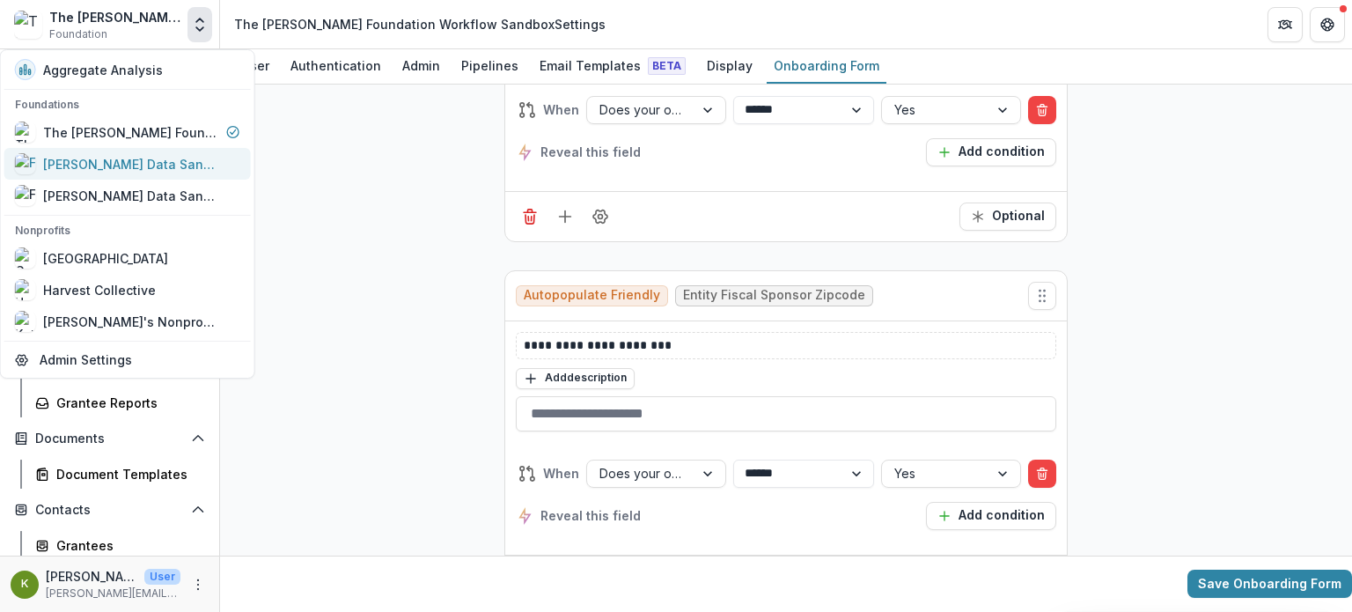
click at [112, 161] on div "[PERSON_NAME] Data Sandbox [In Dev]" at bounding box center [131, 164] width 176 height 18
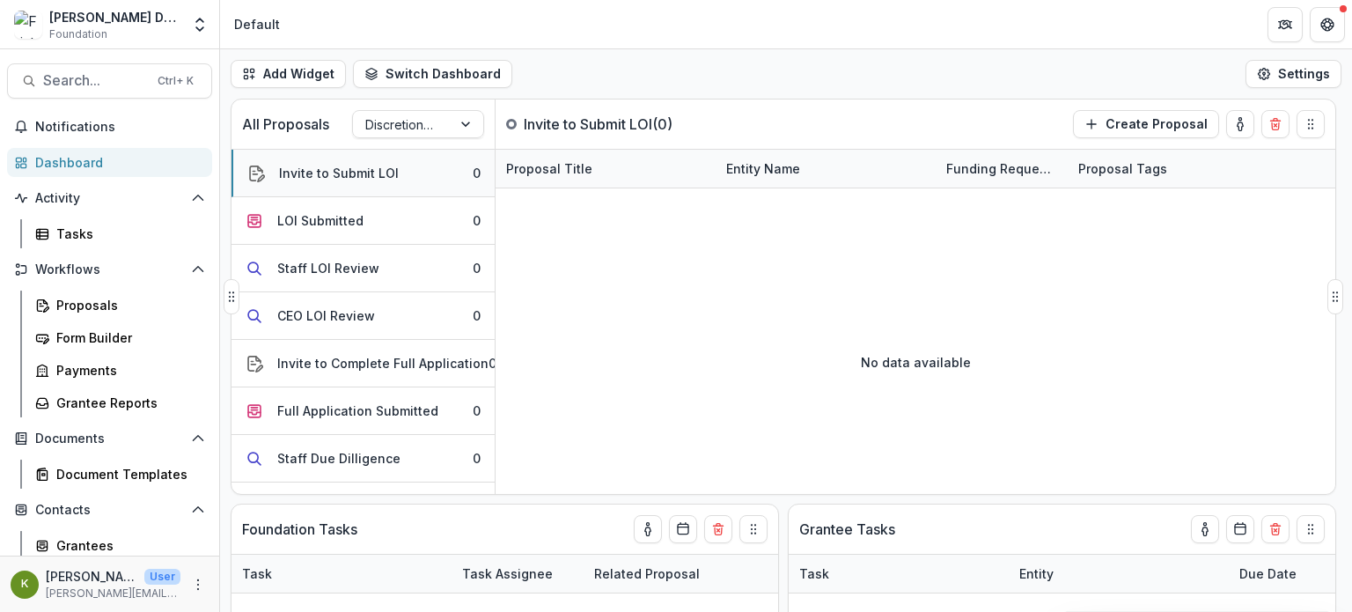
click at [353, 172] on div "Invite to Submit LOI" at bounding box center [339, 173] width 120 height 18
click at [82, 158] on div "Dashboard" at bounding box center [116, 162] width 163 height 18
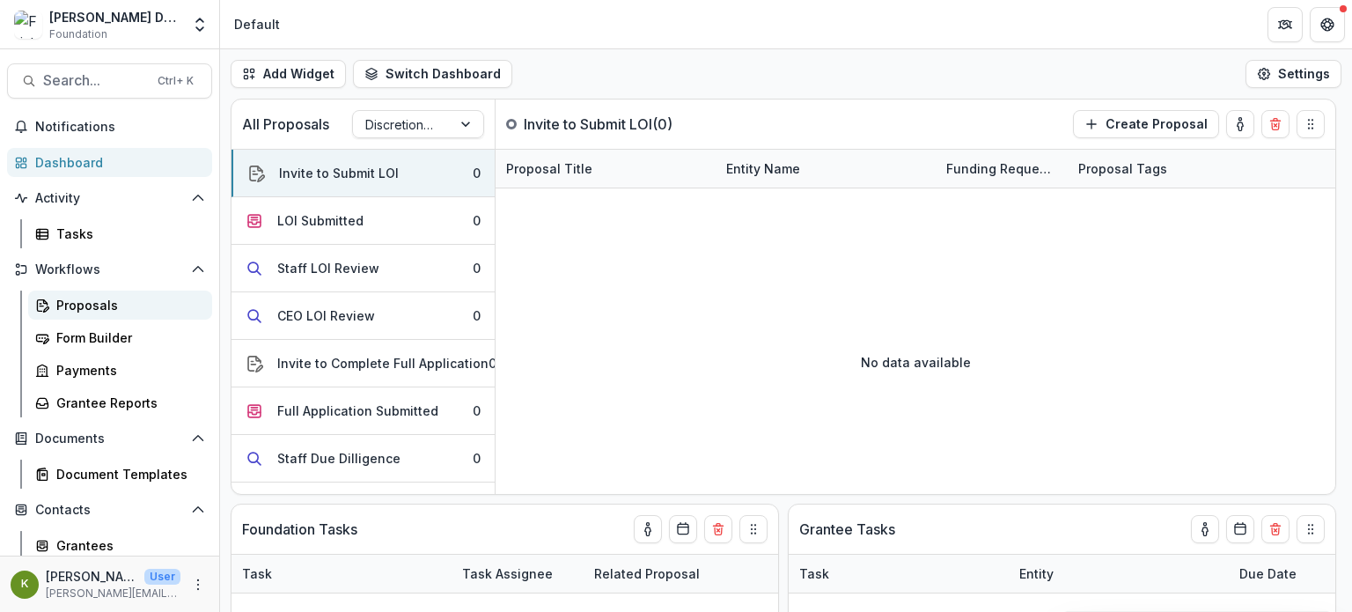
click at [86, 304] on div "Proposals" at bounding box center [127, 305] width 142 height 18
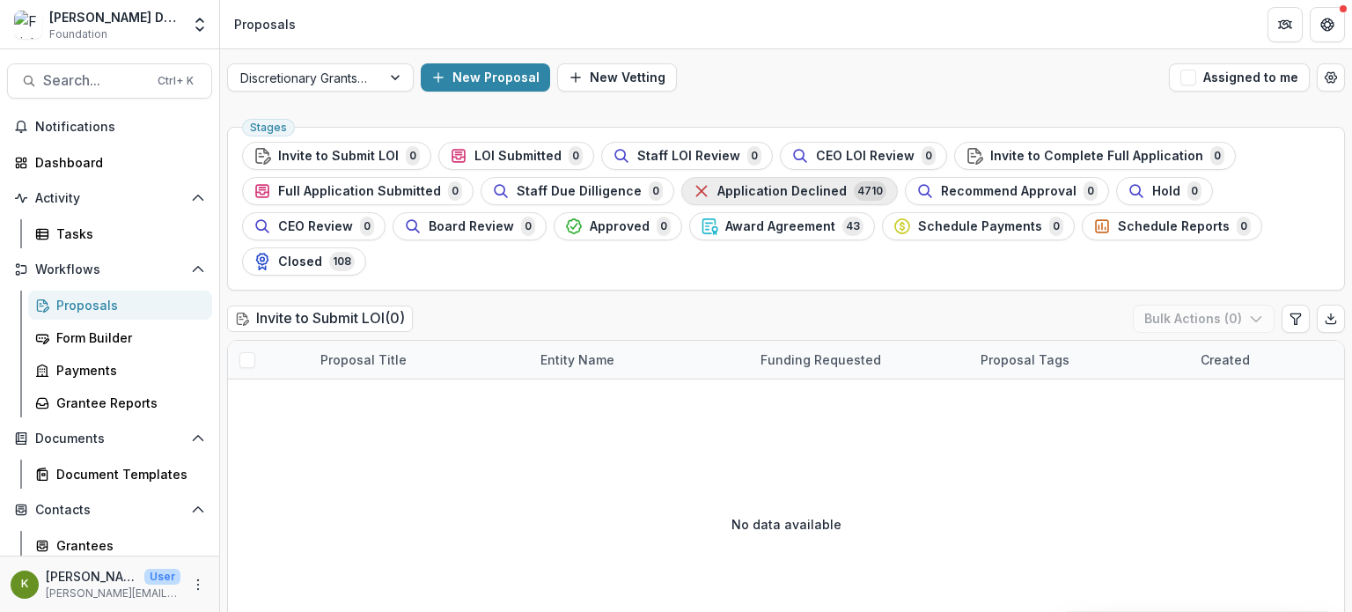
click at [756, 196] on span "Application Declined" at bounding box center [782, 191] width 129 height 15
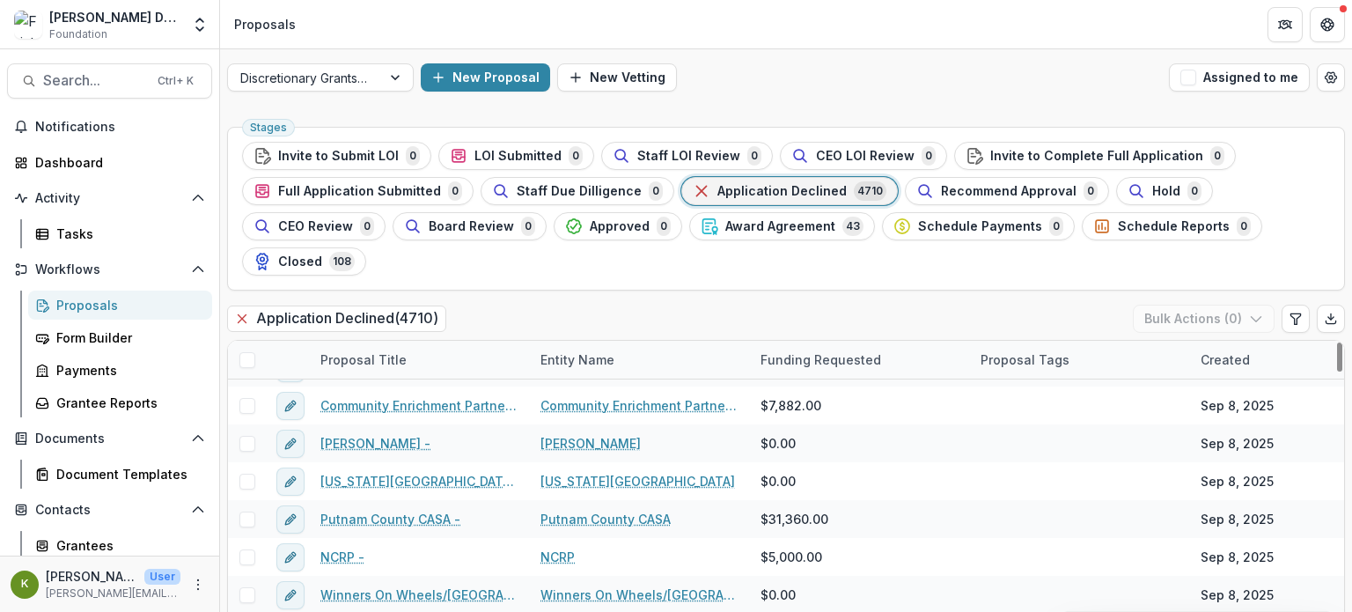
scroll to position [352, 0]
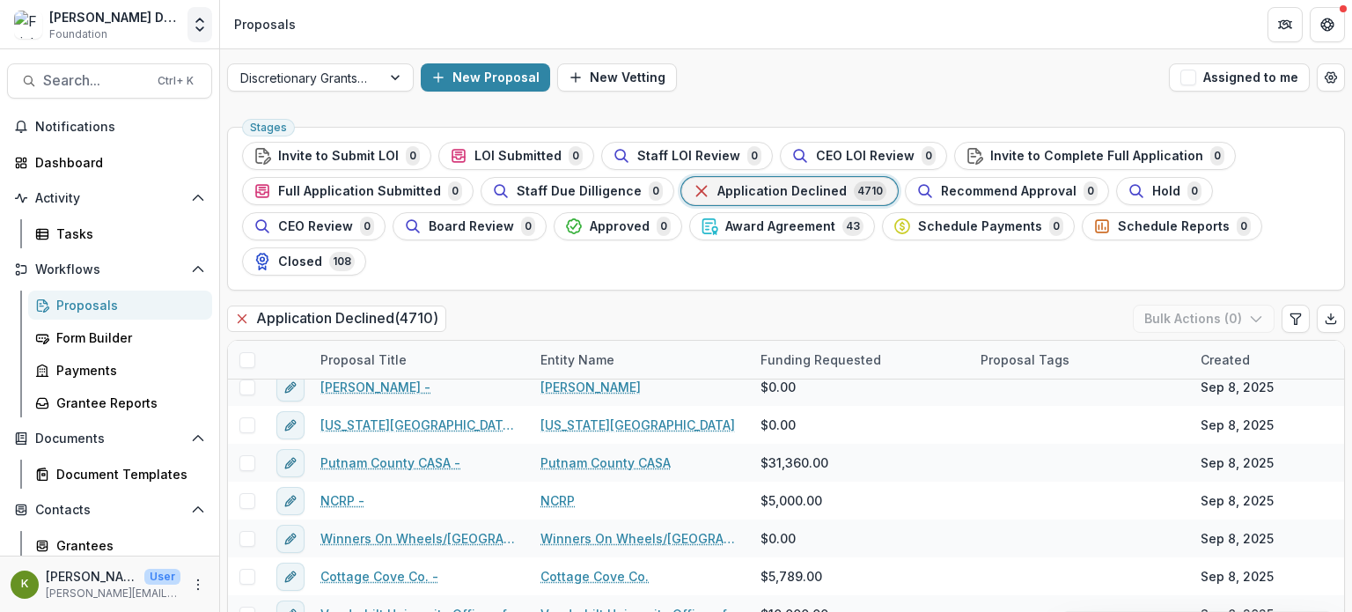
click at [203, 27] on polyline "Open entity switcher" at bounding box center [199, 29] width 7 height 4
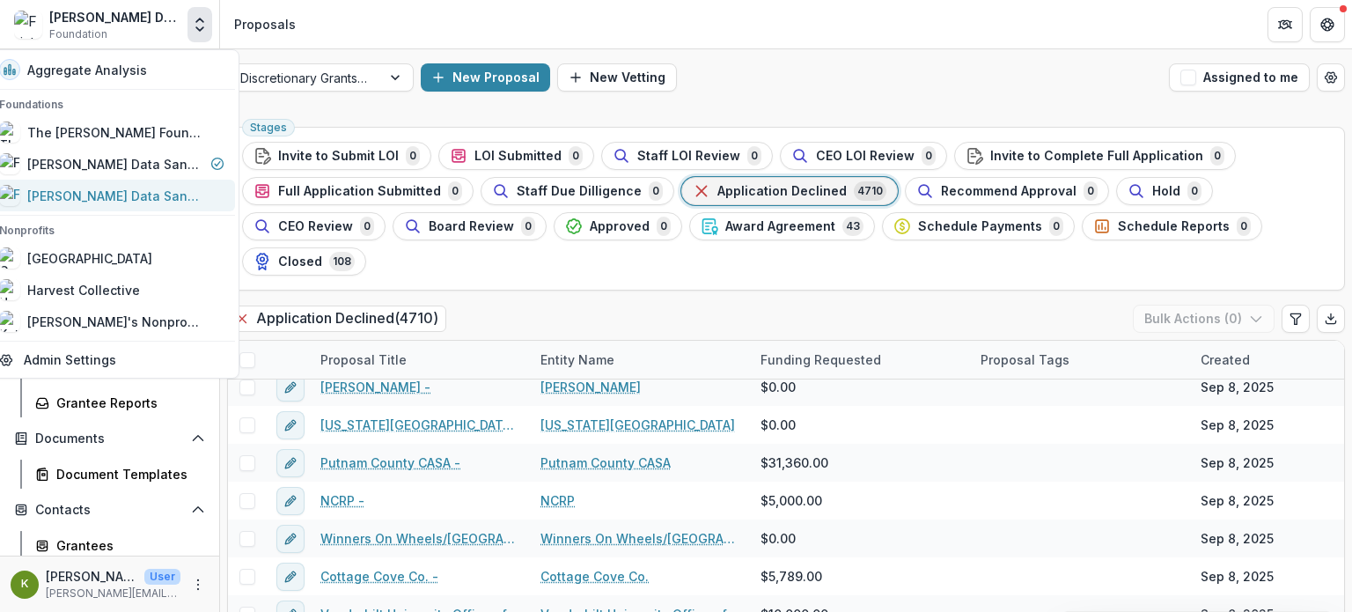
click at [156, 185] on div "[PERSON_NAME] Data Sandbox" at bounding box center [111, 195] width 225 height 21
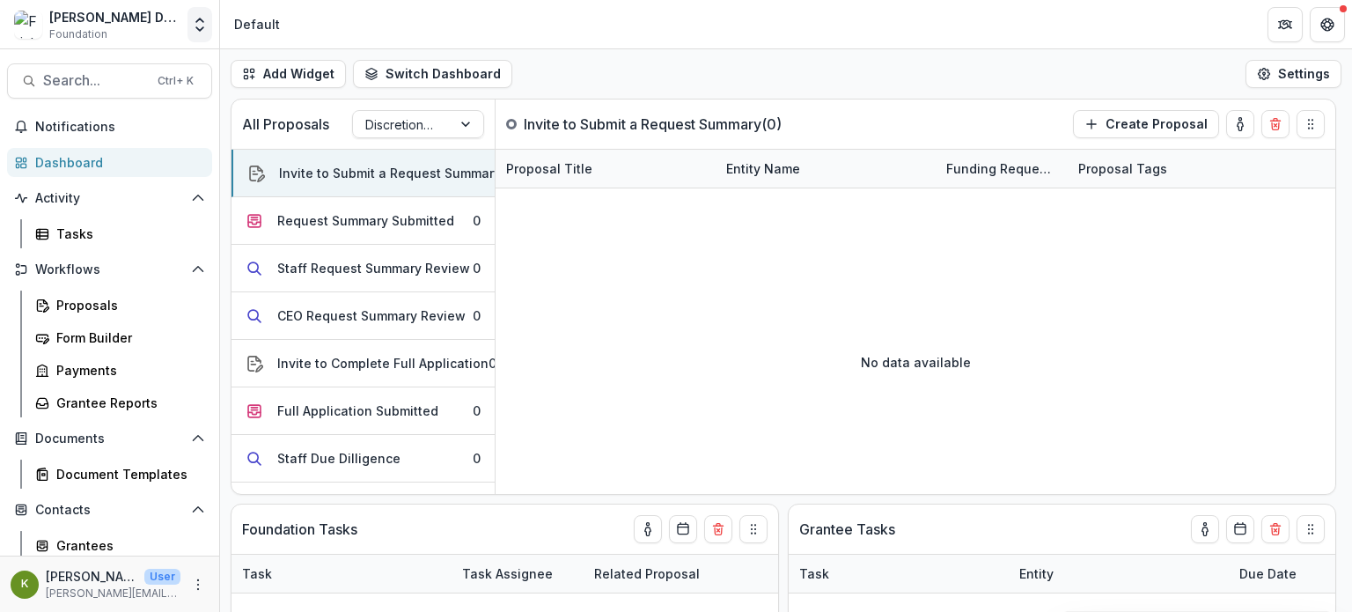
click at [194, 28] on icon "Open entity switcher" at bounding box center [200, 25] width 18 height 18
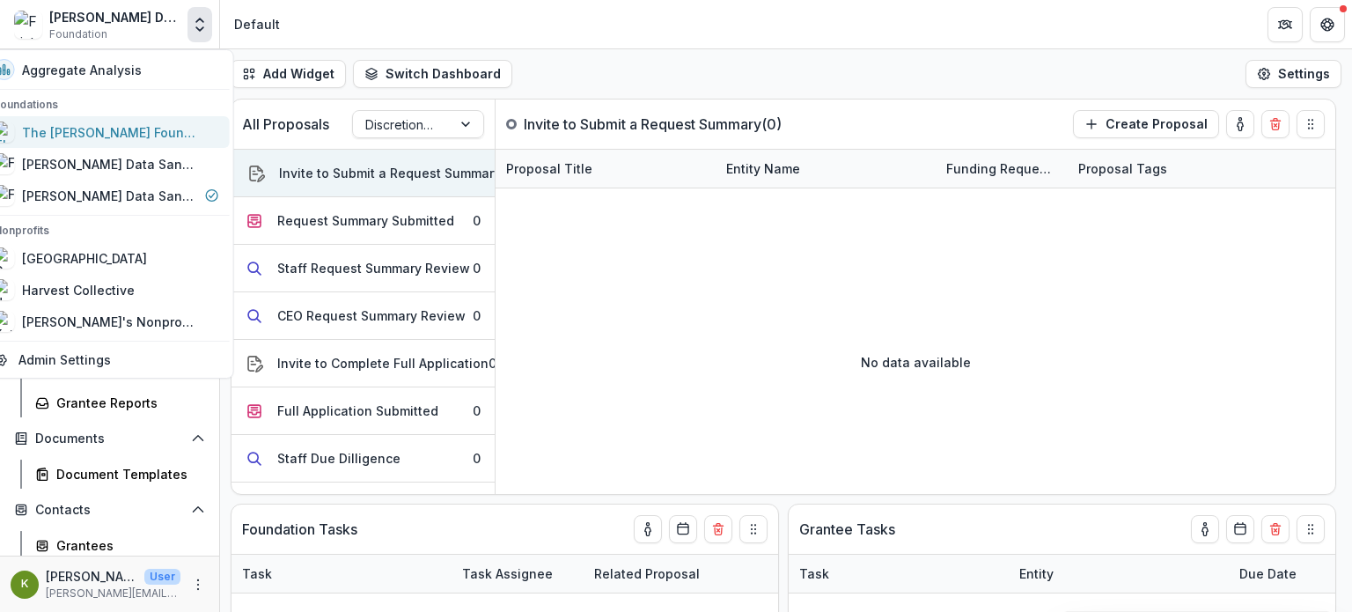
click at [107, 130] on div "The [PERSON_NAME] Foundation Workflow Sandbox" at bounding box center [110, 132] width 176 height 18
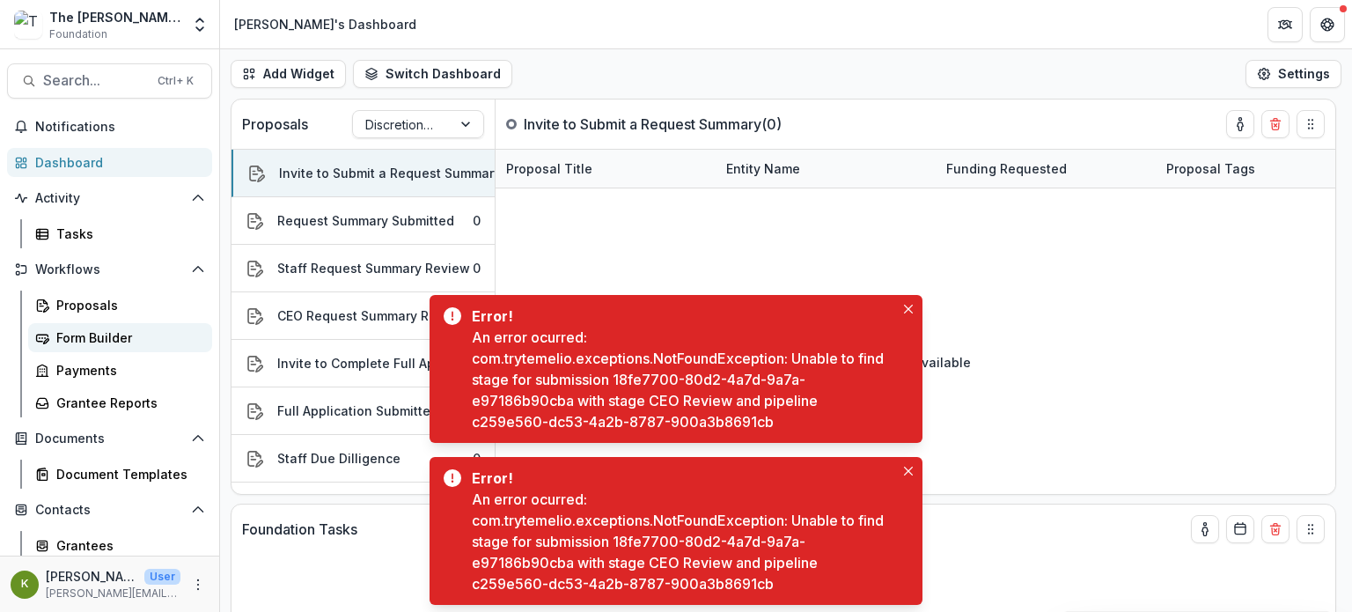
click at [125, 335] on div "Form Builder" at bounding box center [127, 337] width 142 height 18
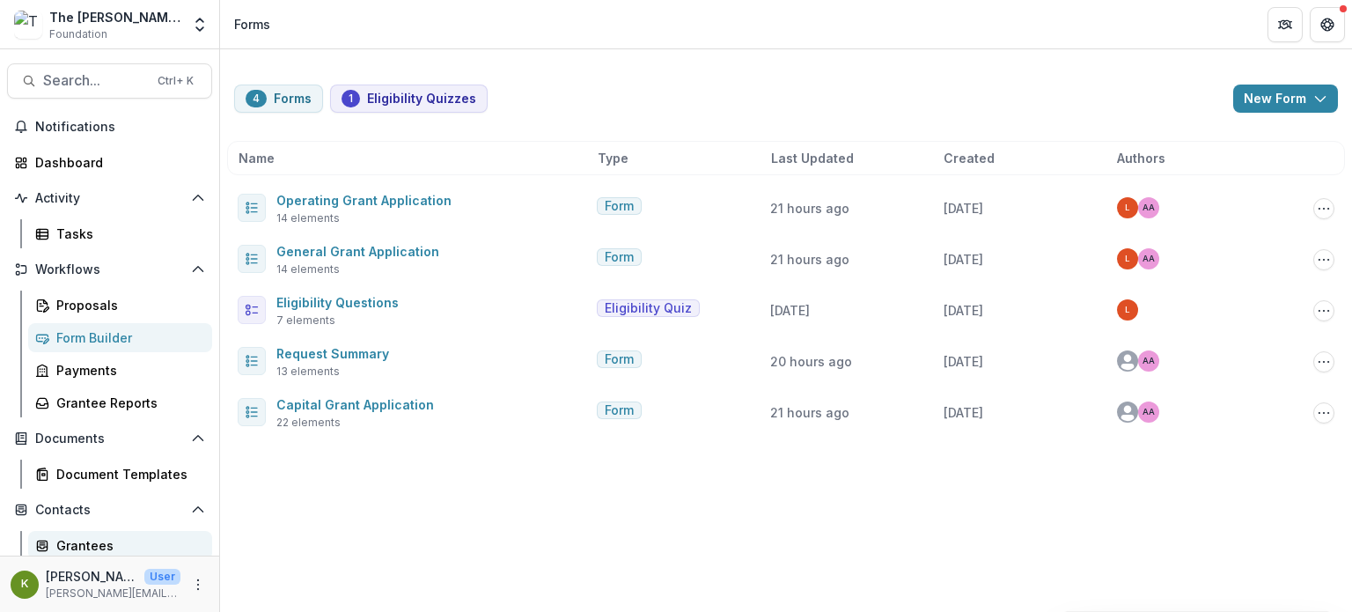
click at [96, 543] on div "Grantees" at bounding box center [127, 545] width 142 height 18
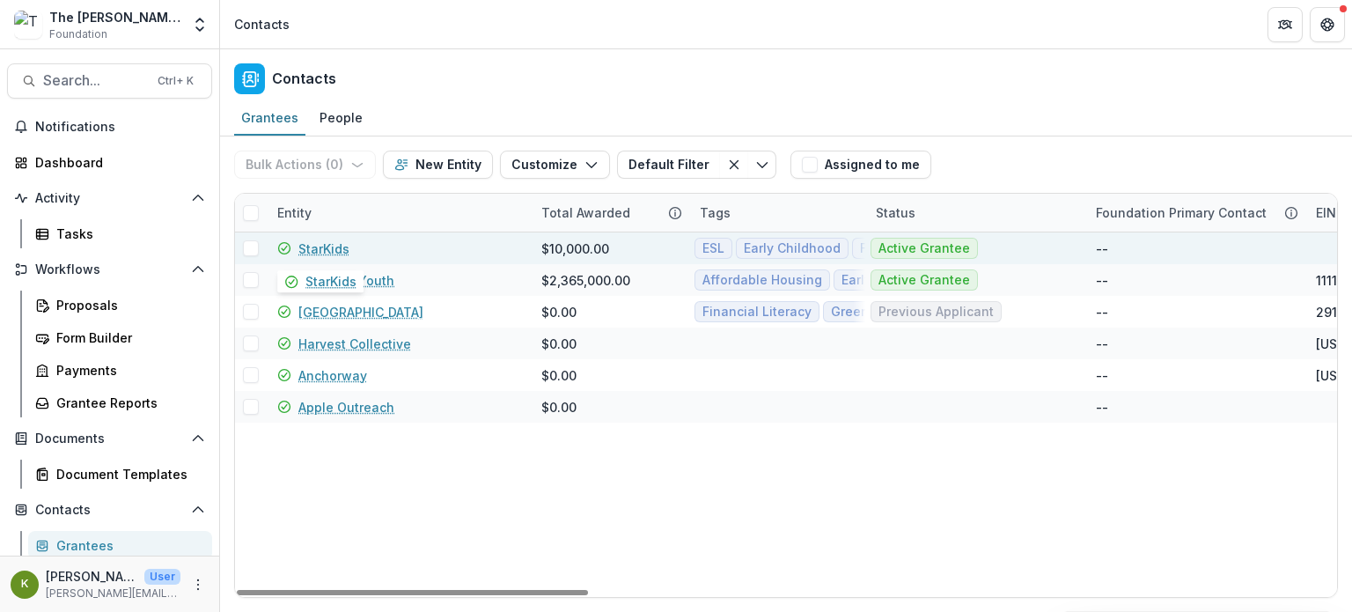
click at [331, 239] on link "StarKids" at bounding box center [323, 248] width 51 height 18
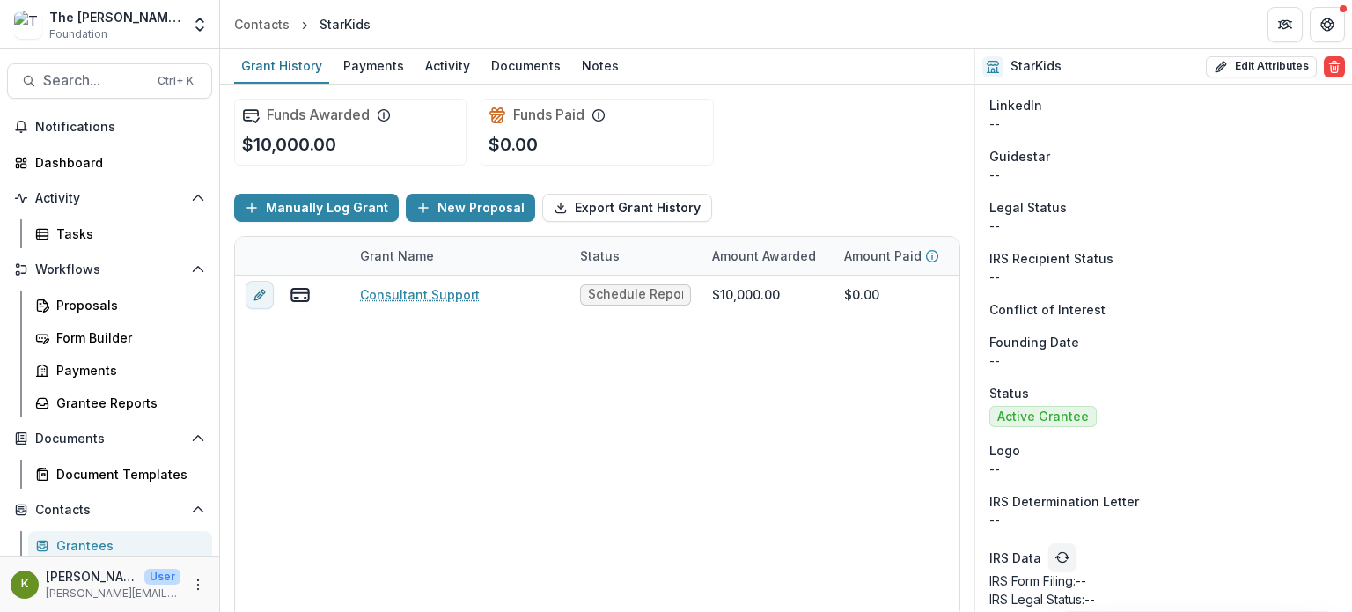
scroll to position [1256, 0]
